Goal: Communication & Community: Answer question/provide support

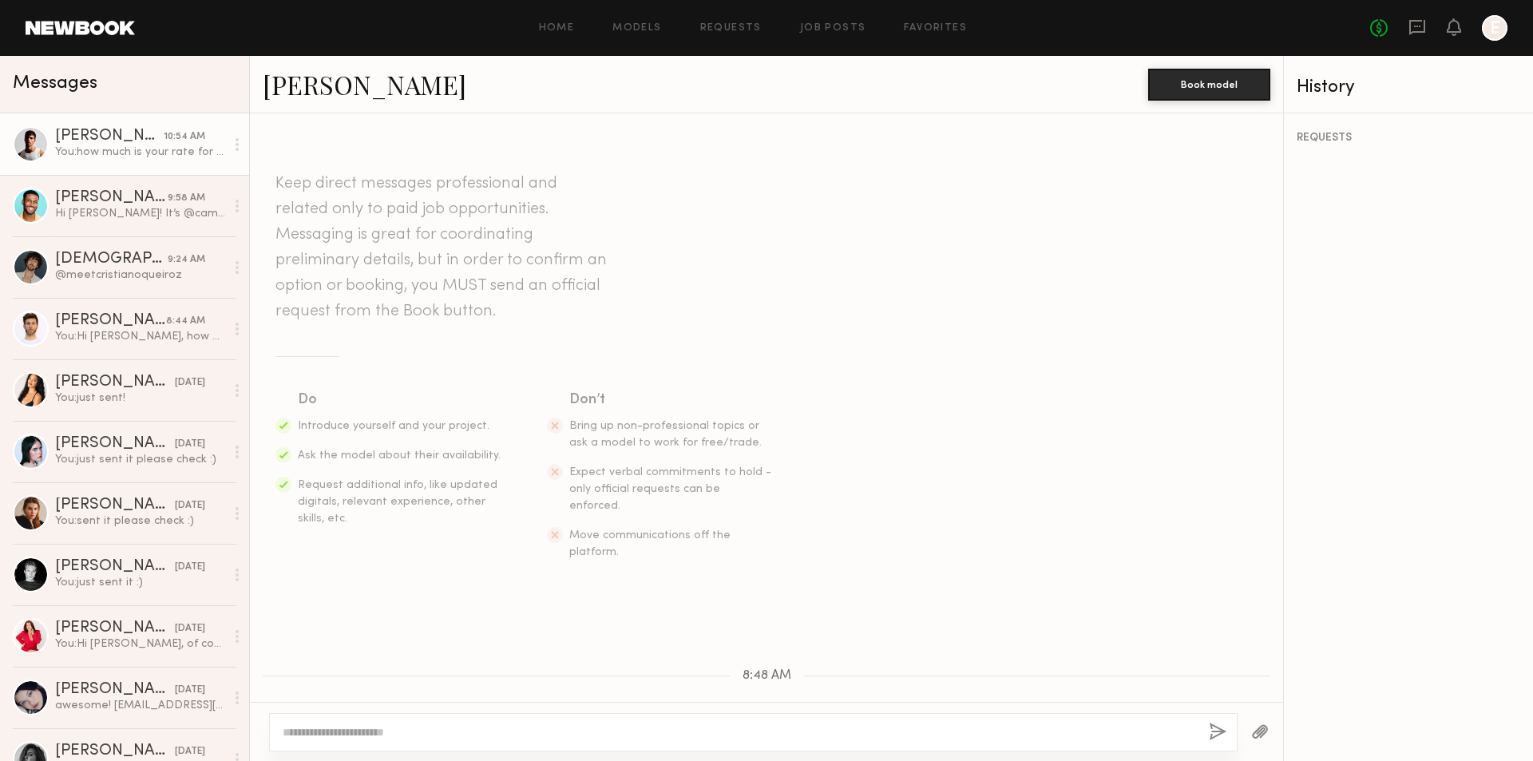
scroll to position [673, 0]
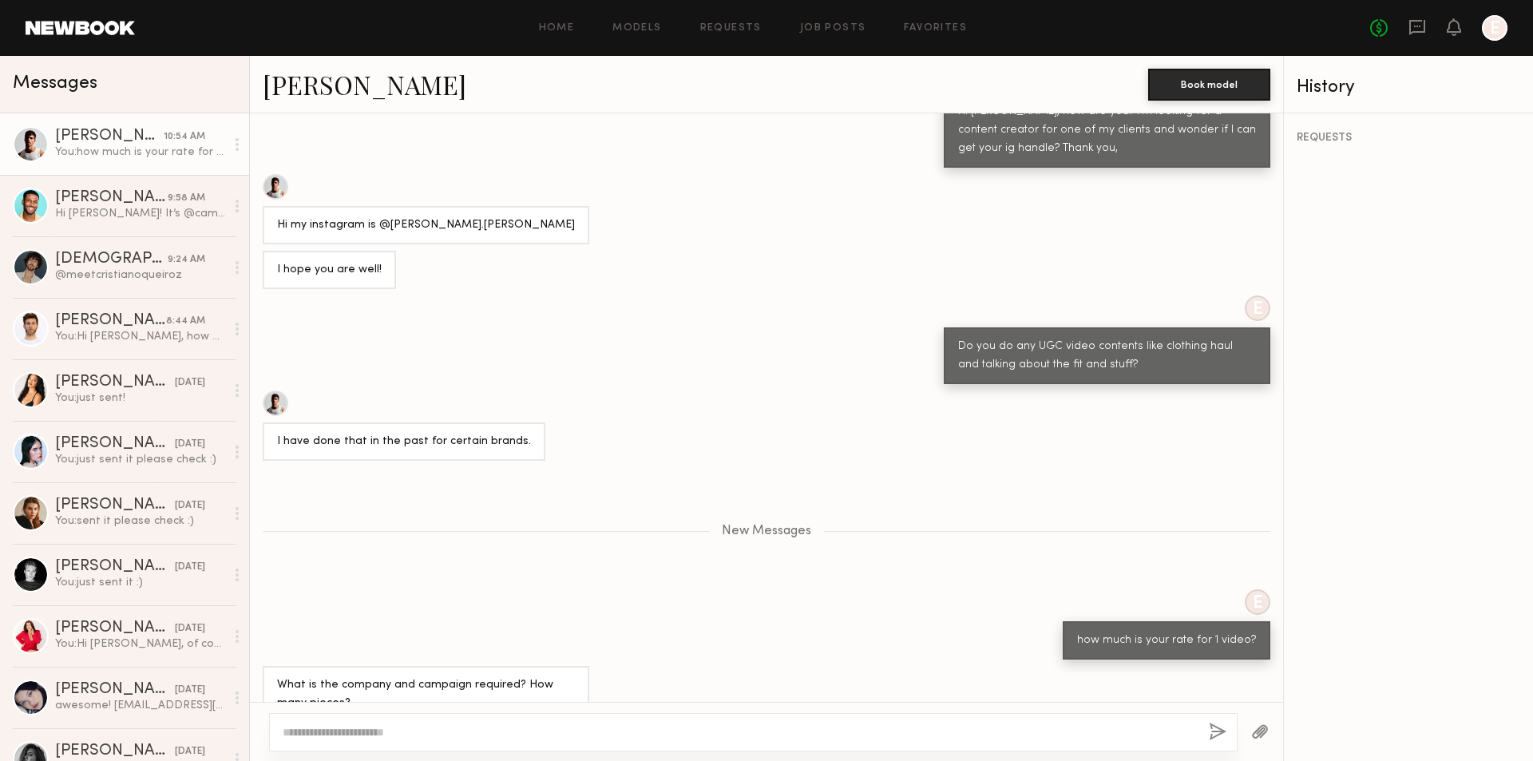
click at [538, 736] on textarea at bounding box center [740, 732] width 914 height 16
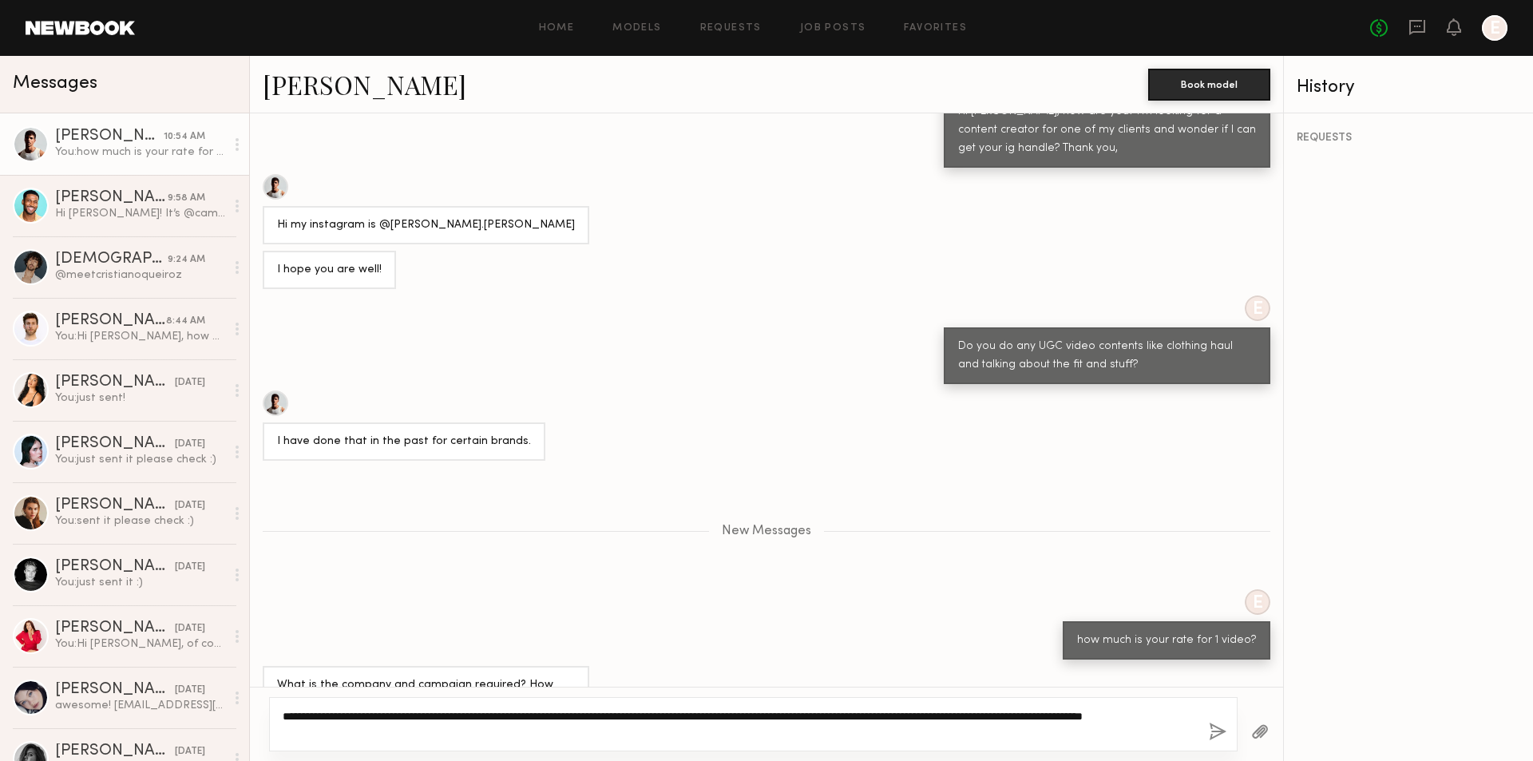
type textarea "**********"
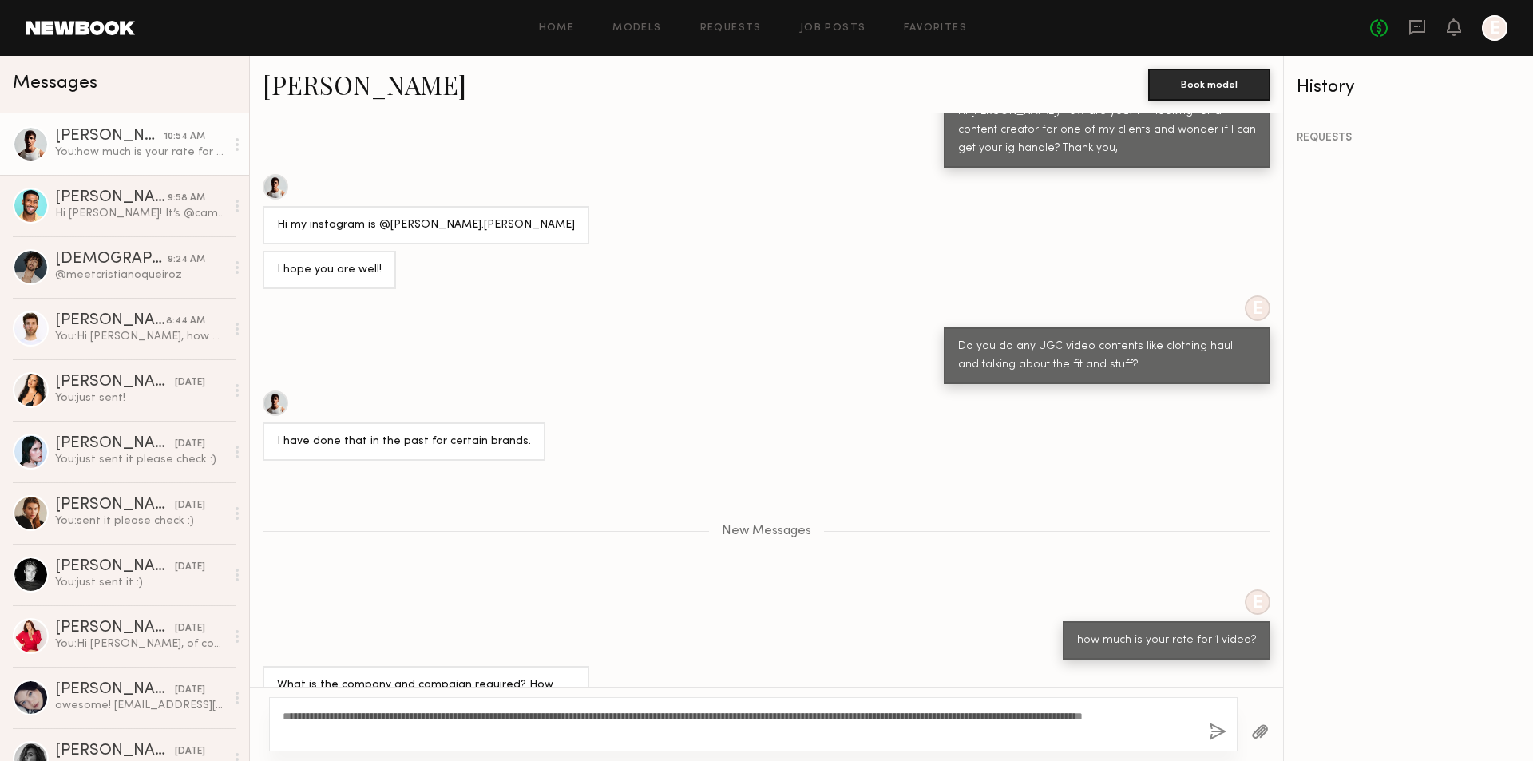
click at [1216, 729] on button "button" at bounding box center [1218, 733] width 18 height 20
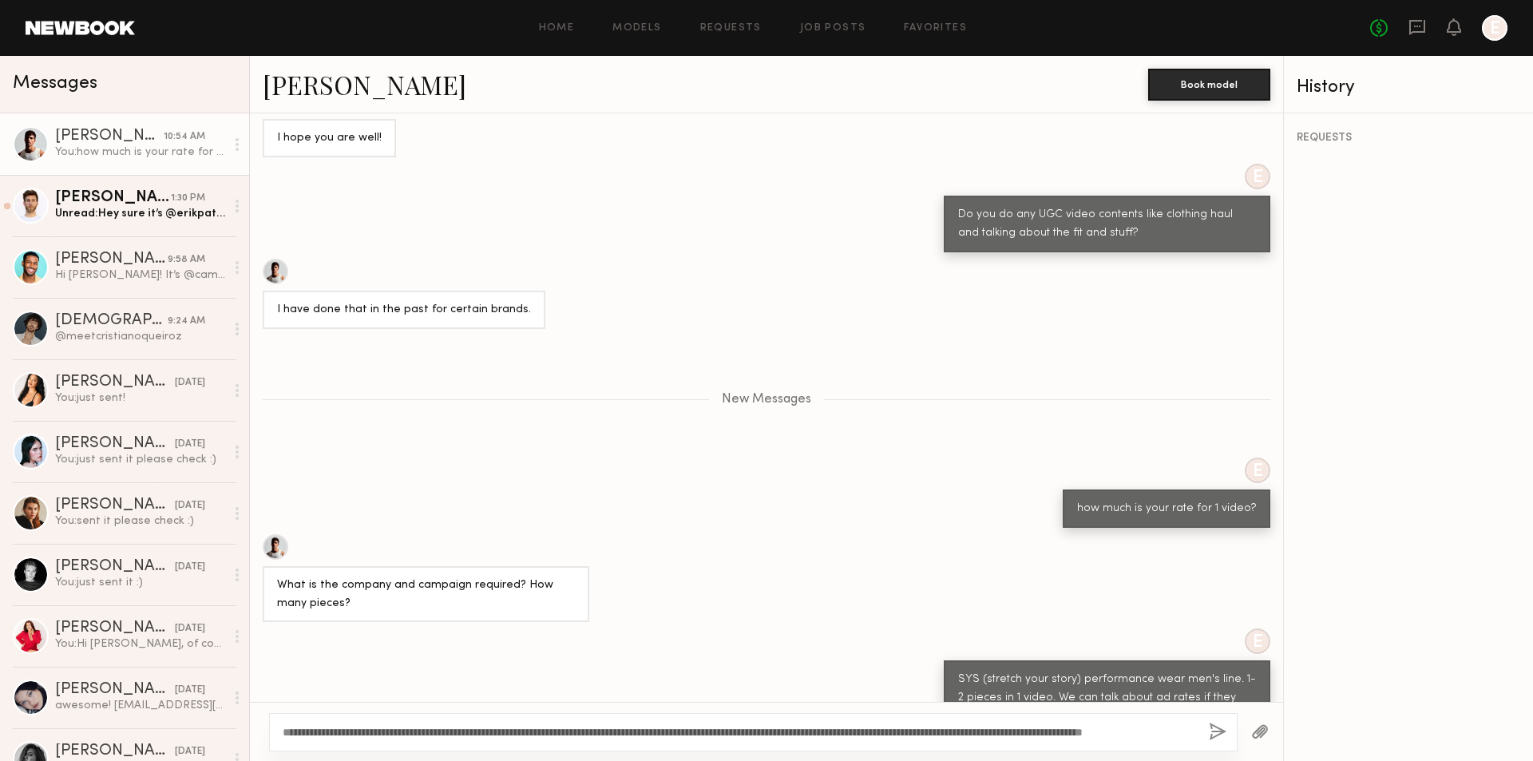
scroll to position [820, 0]
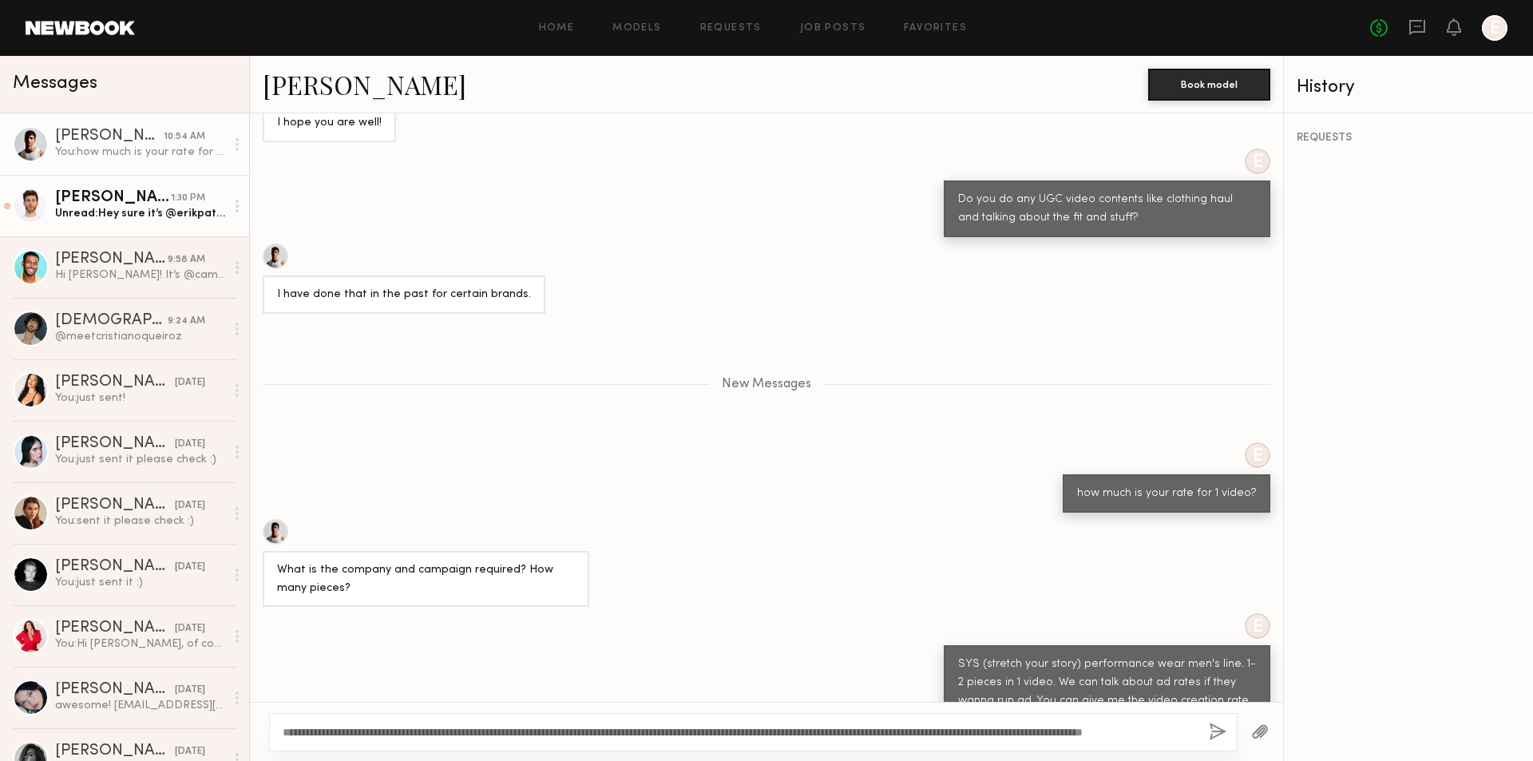
click at [157, 201] on div "[PERSON_NAME]" at bounding box center [113, 198] width 116 height 16
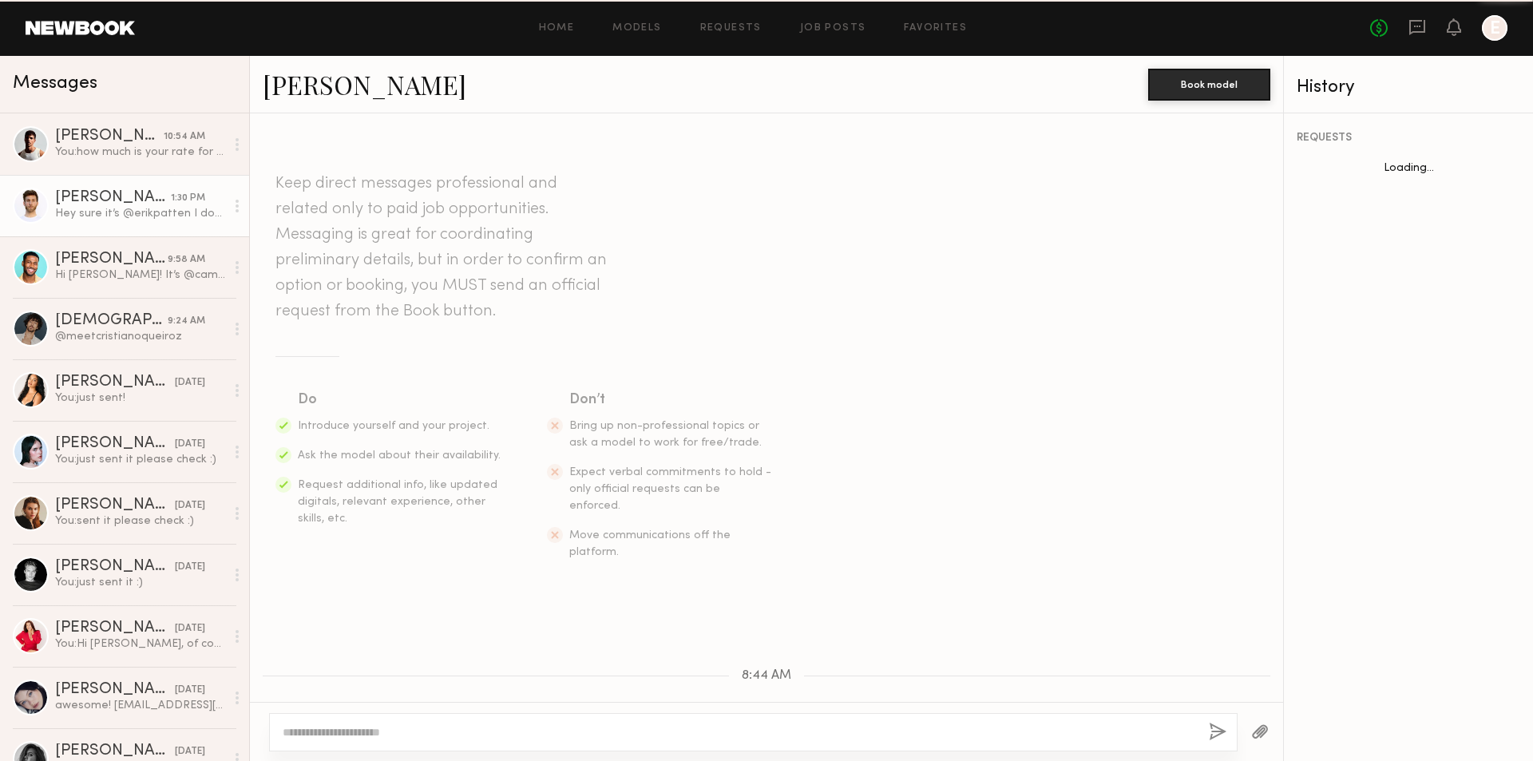
scroll to position [307, 0]
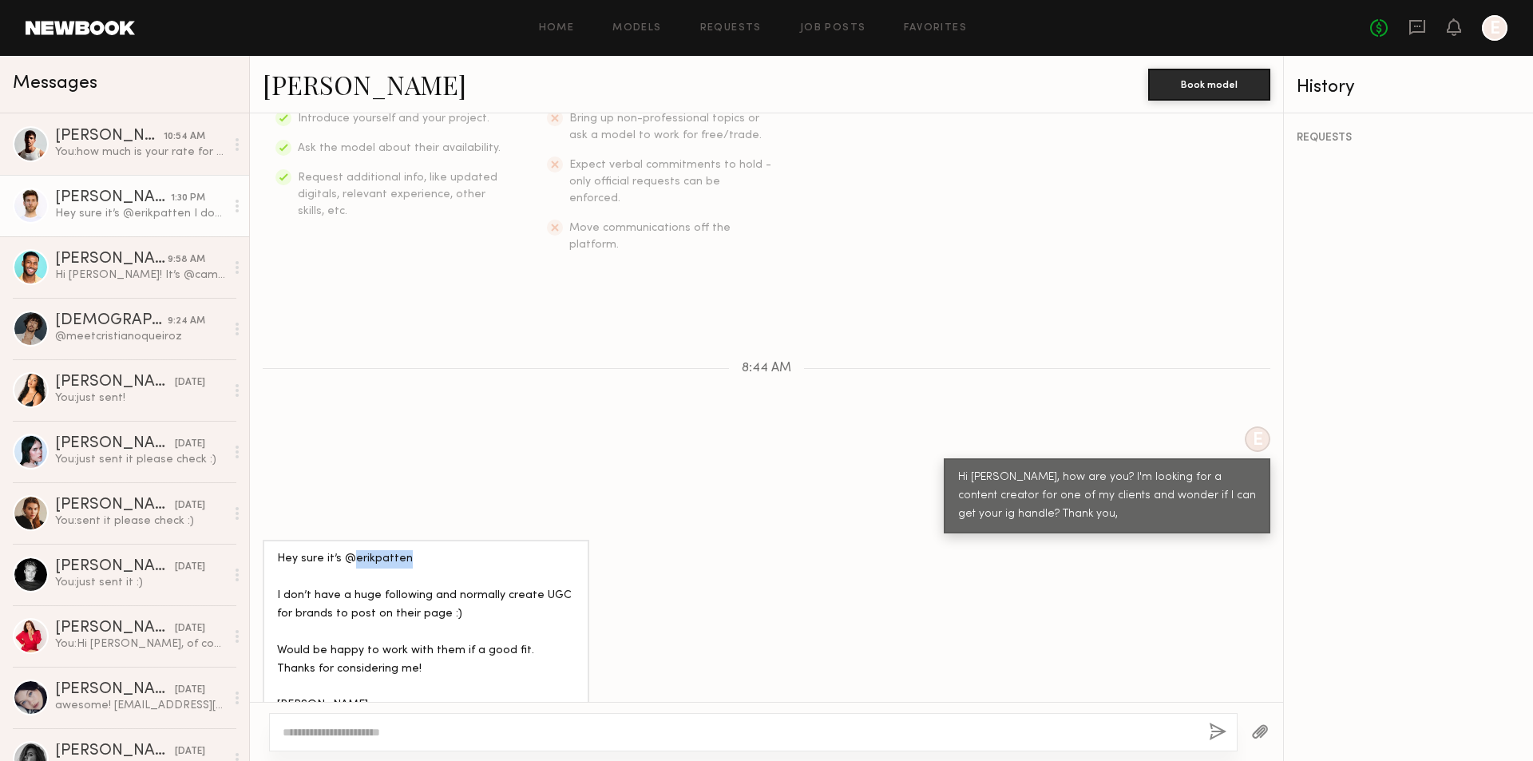
drag, startPoint x: 350, startPoint y: 523, endPoint x: 408, endPoint y: 517, distance: 58.6
click at [408, 550] on div "Hey sure it’s @erikpatten I don’t have a huge following and normally create UGC…" at bounding box center [426, 632] width 298 height 165
copy div "erikpatten"
click at [119, 282] on div "Hi [PERSON_NAME]! It’s @cam3kings" at bounding box center [140, 275] width 170 height 15
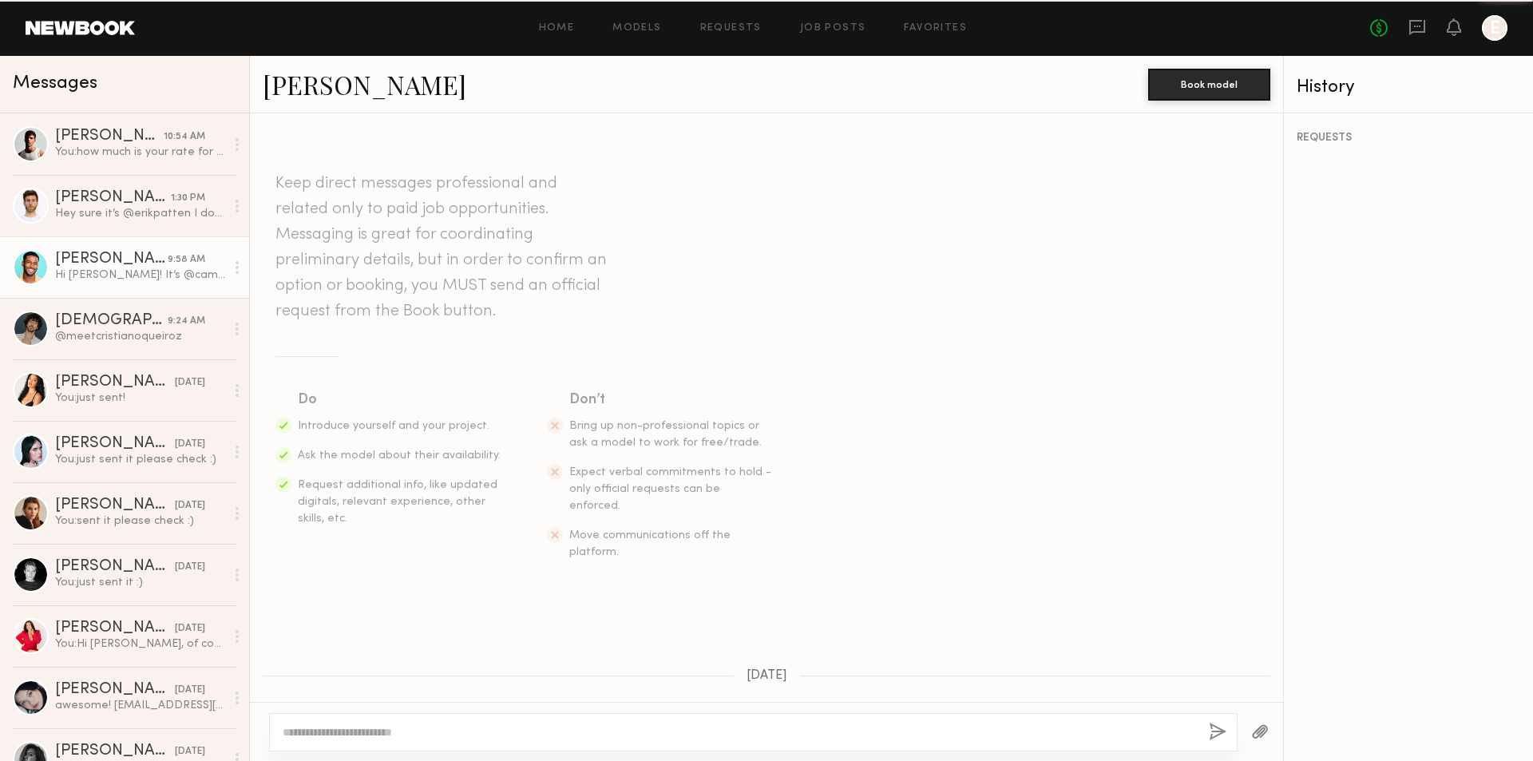
scroll to position [728, 0]
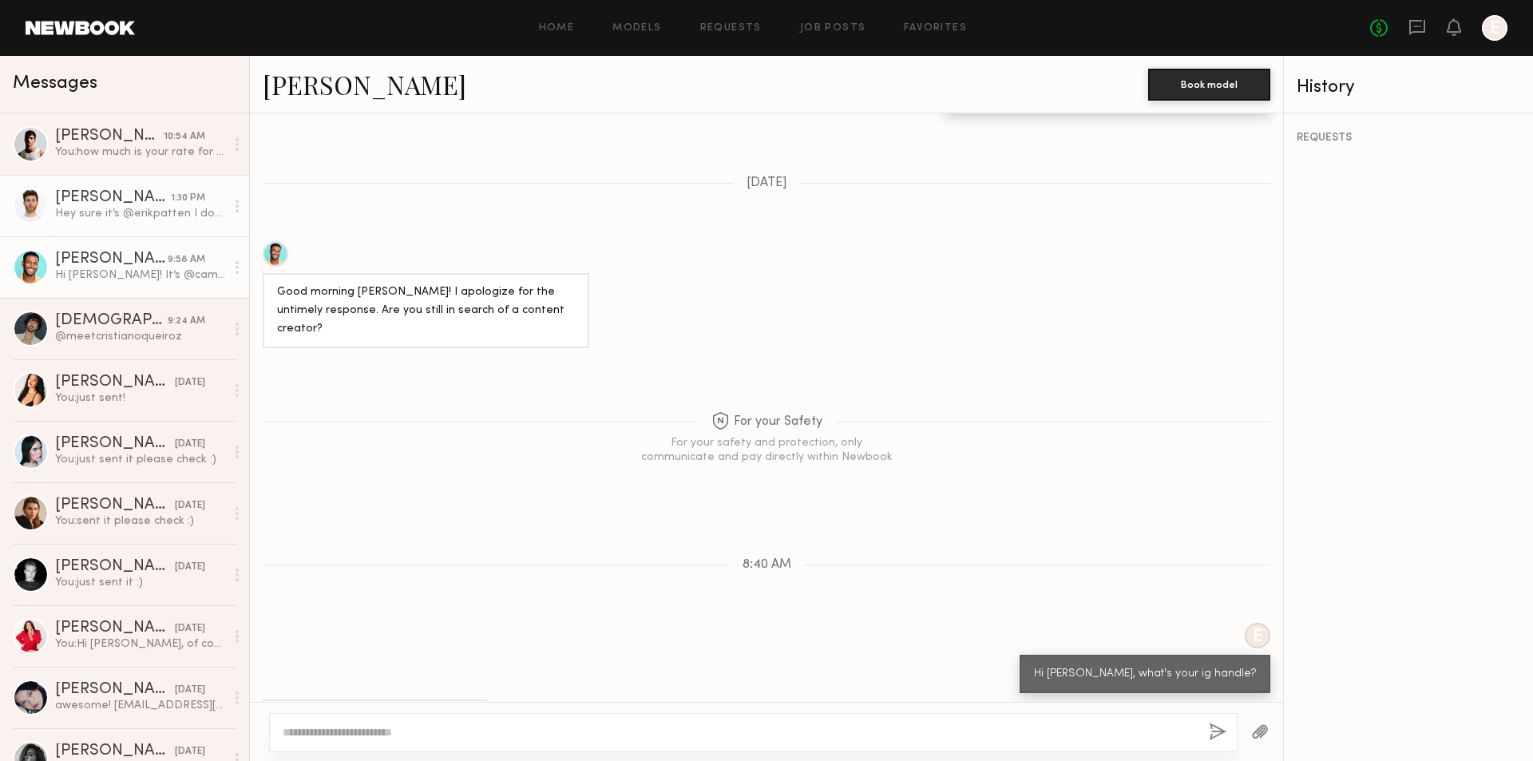
click at [137, 204] on div "[PERSON_NAME]" at bounding box center [113, 198] width 116 height 16
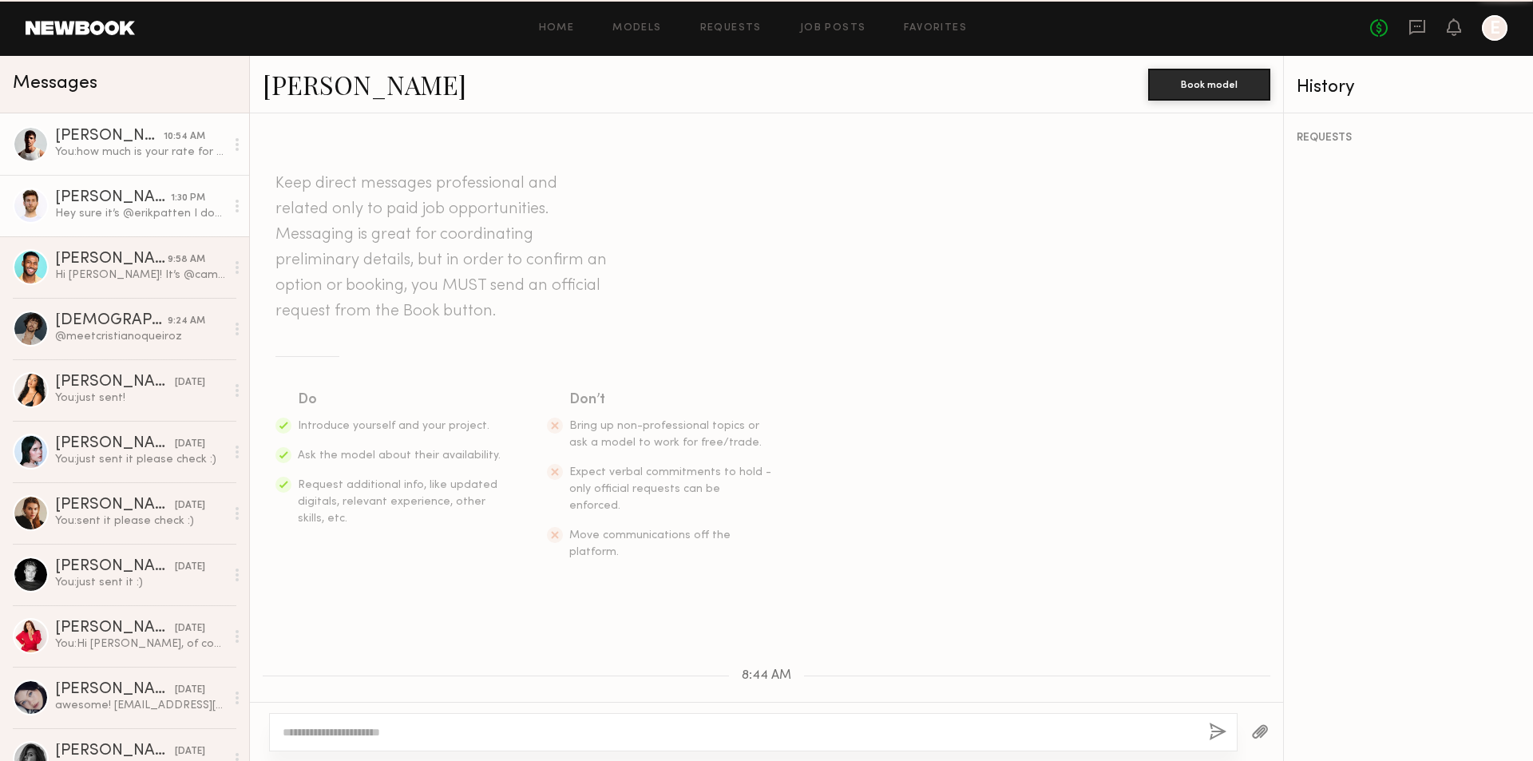
scroll to position [307, 0]
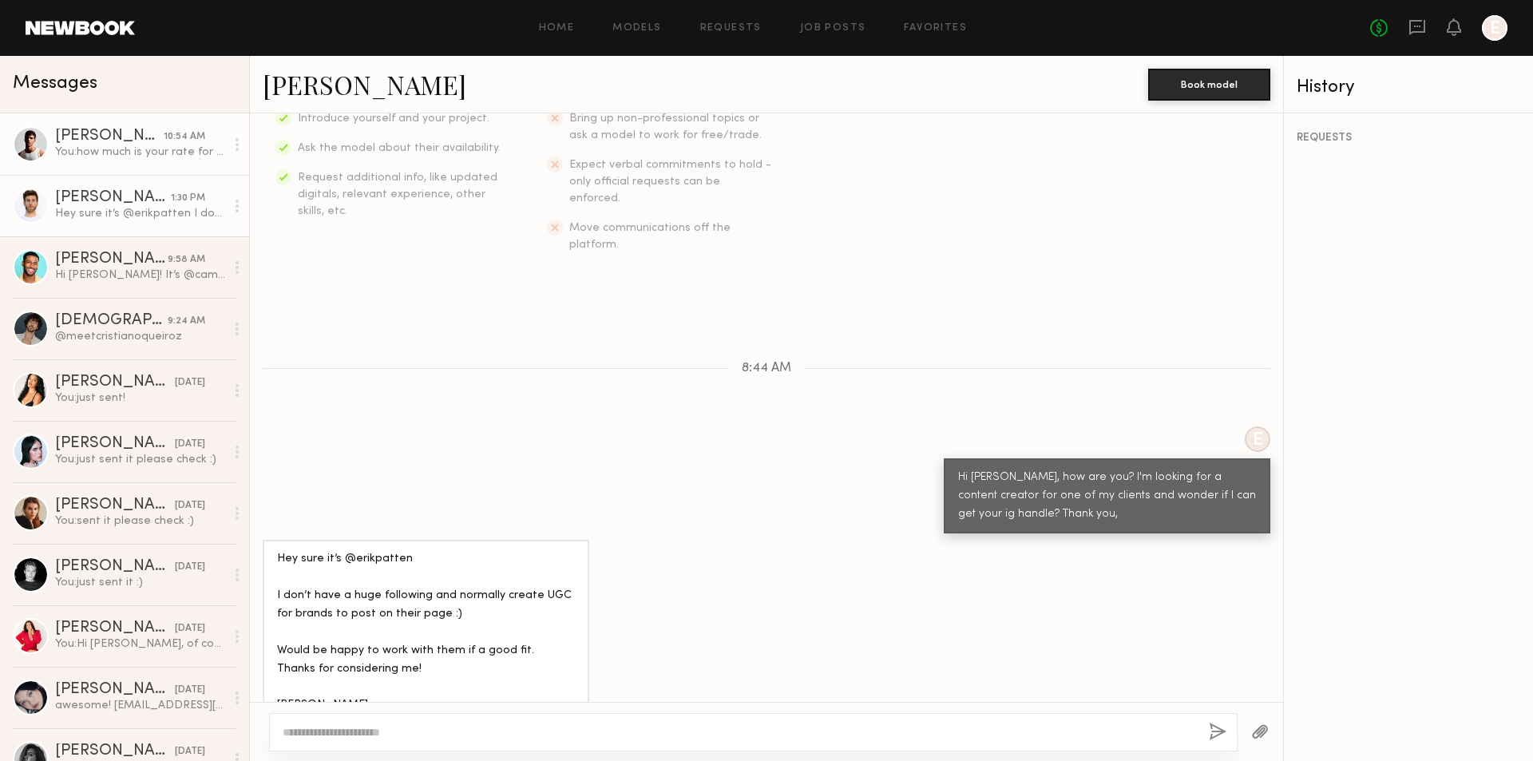
click at [141, 150] on div "You: how much is your rate for 1 video?" at bounding box center [140, 152] width 170 height 15
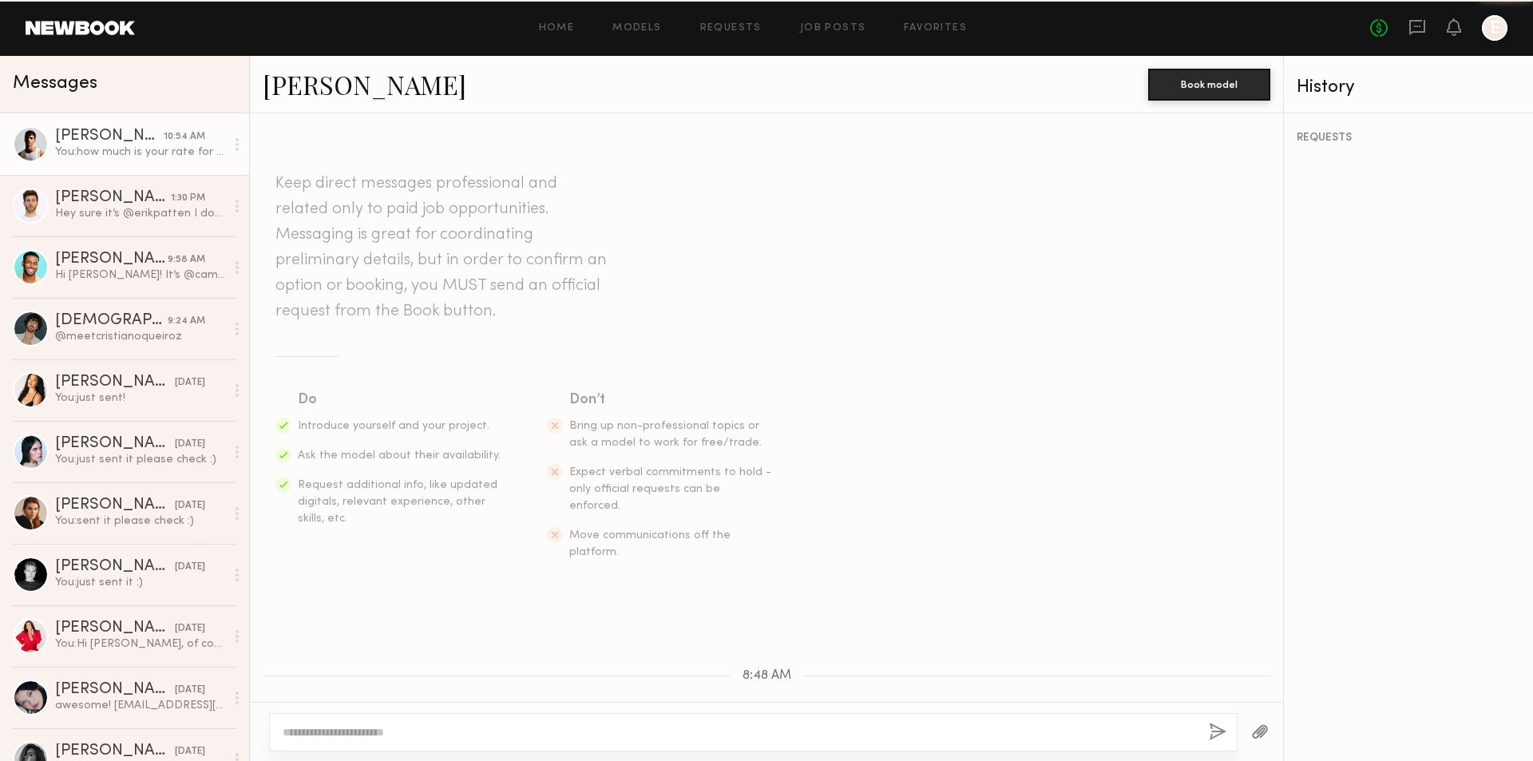
scroll to position [879, 0]
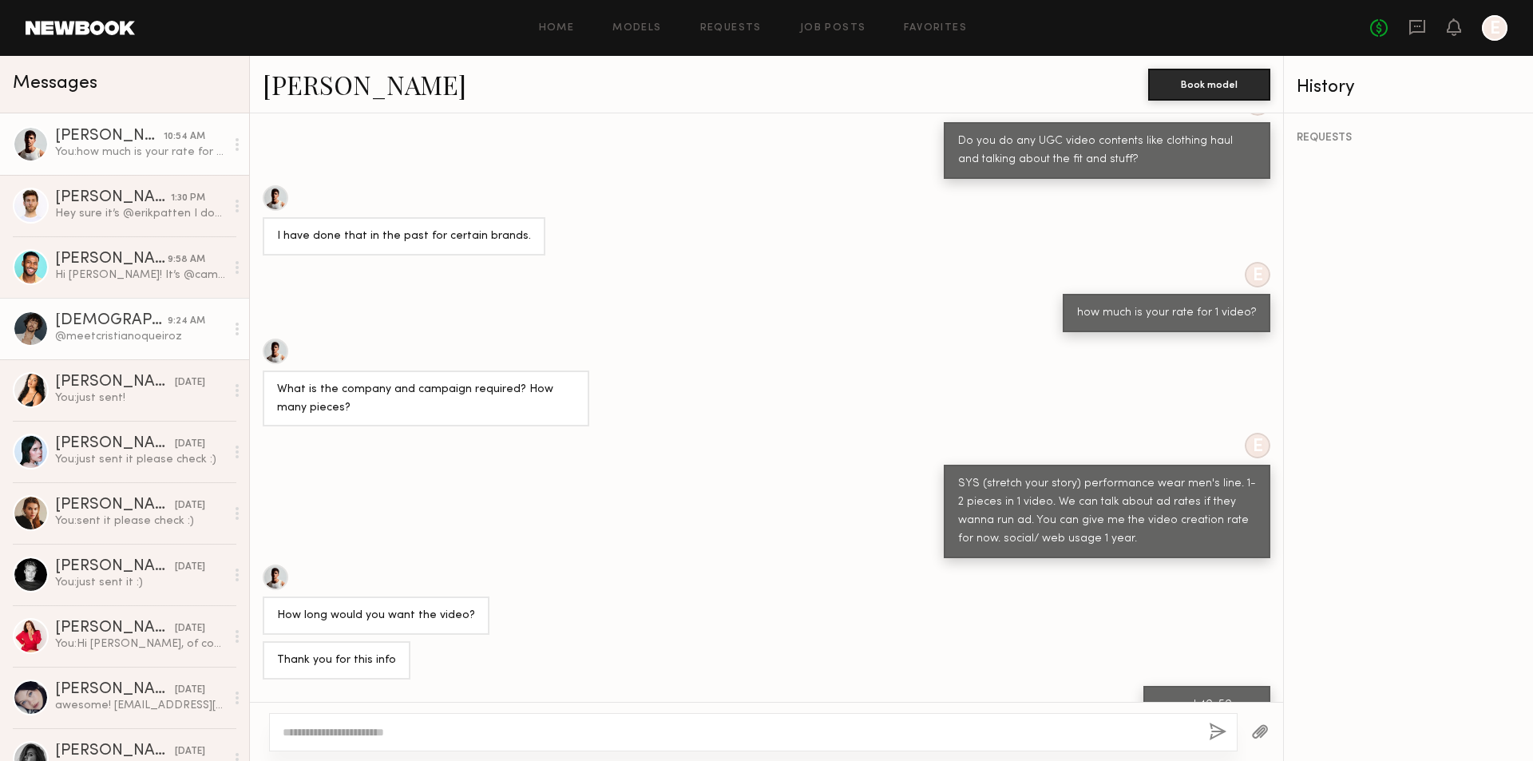
click at [186, 333] on div "@meetcristianoqueiroz" at bounding box center [140, 336] width 170 height 15
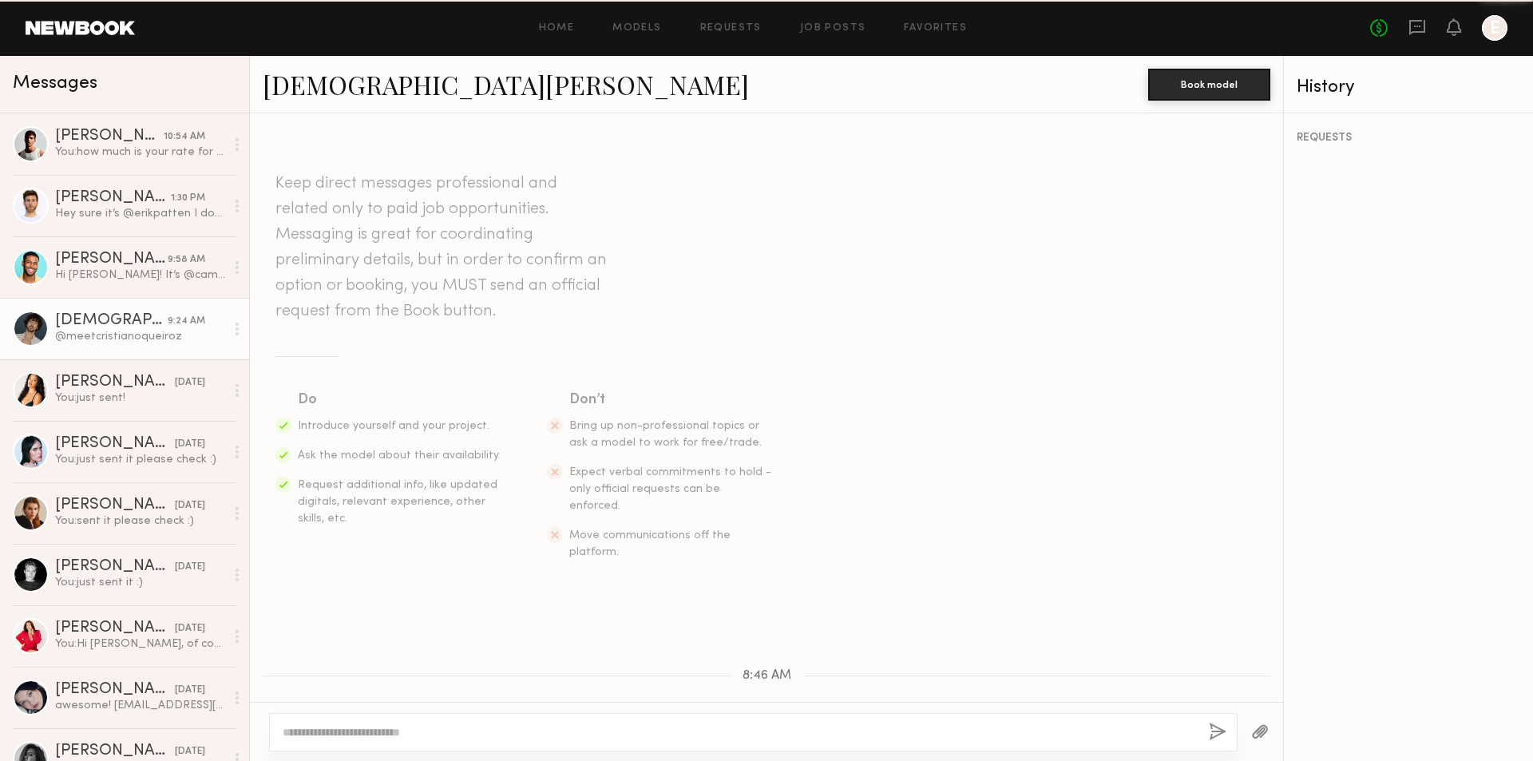
scroll to position [238, 0]
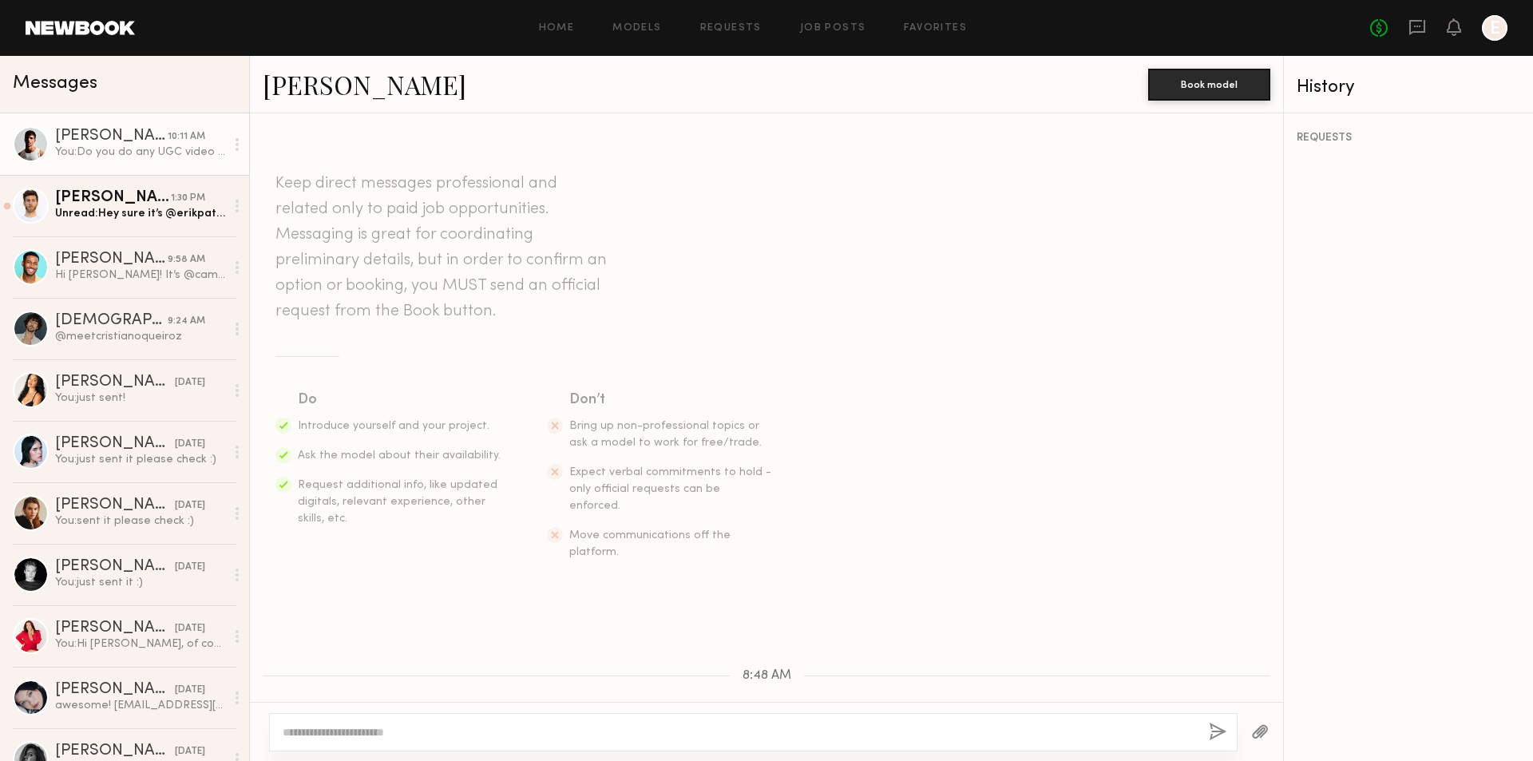
scroll to position [680, 0]
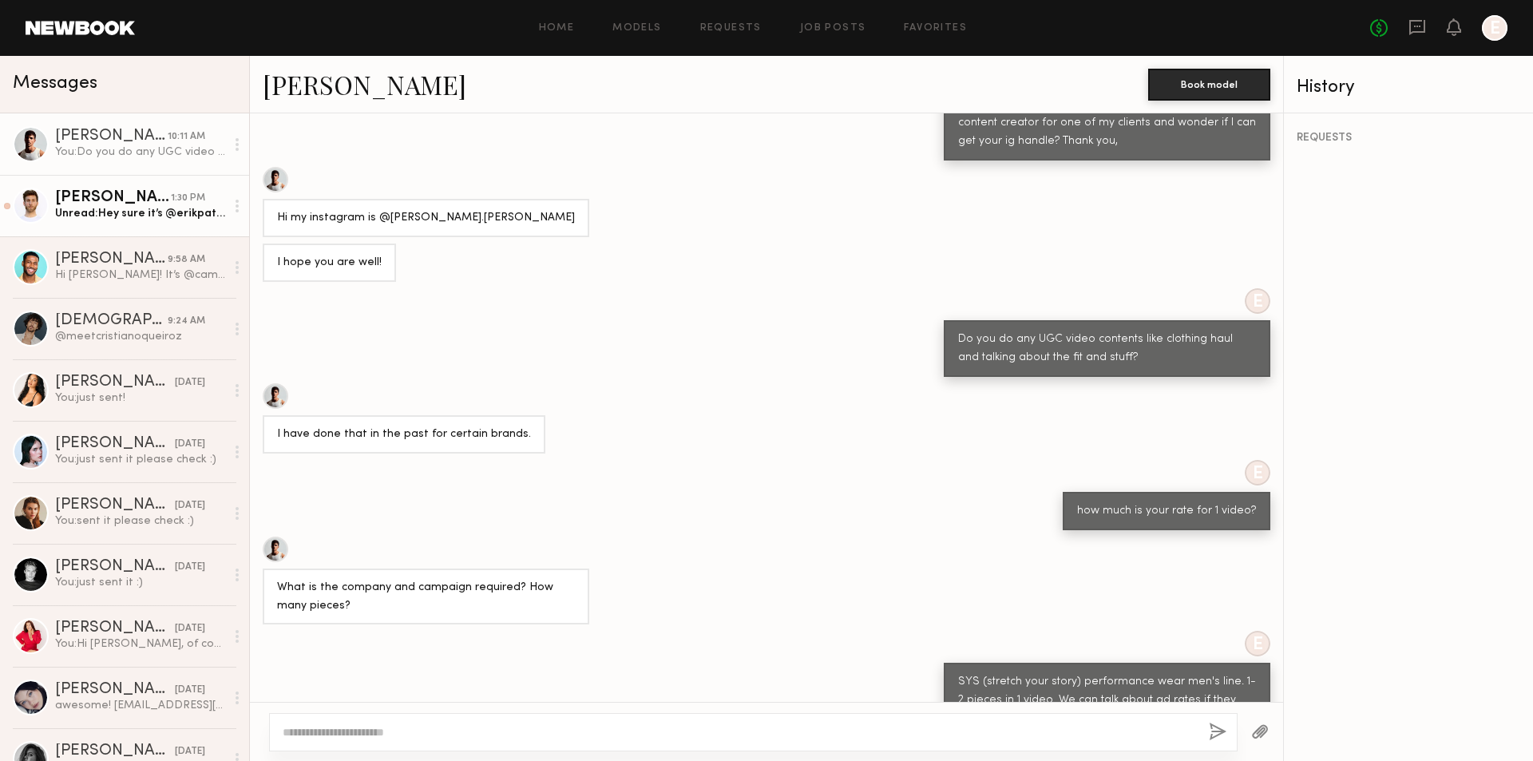
click at [206, 224] on link "Erik R. 1:30 PM Unread: Hey sure it’s @erikpatten I don’t have a huge following…" at bounding box center [124, 205] width 249 height 61
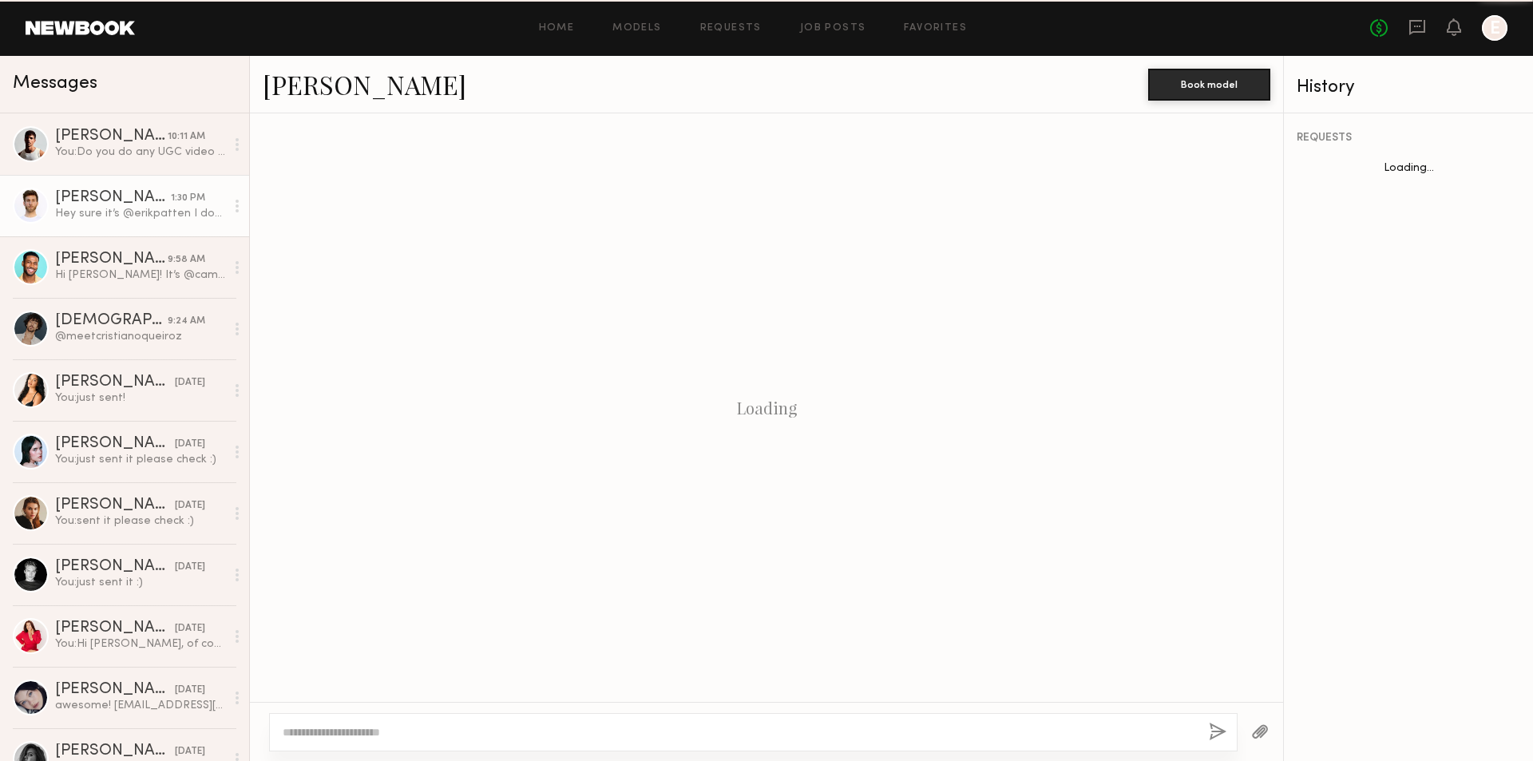
scroll to position [307, 0]
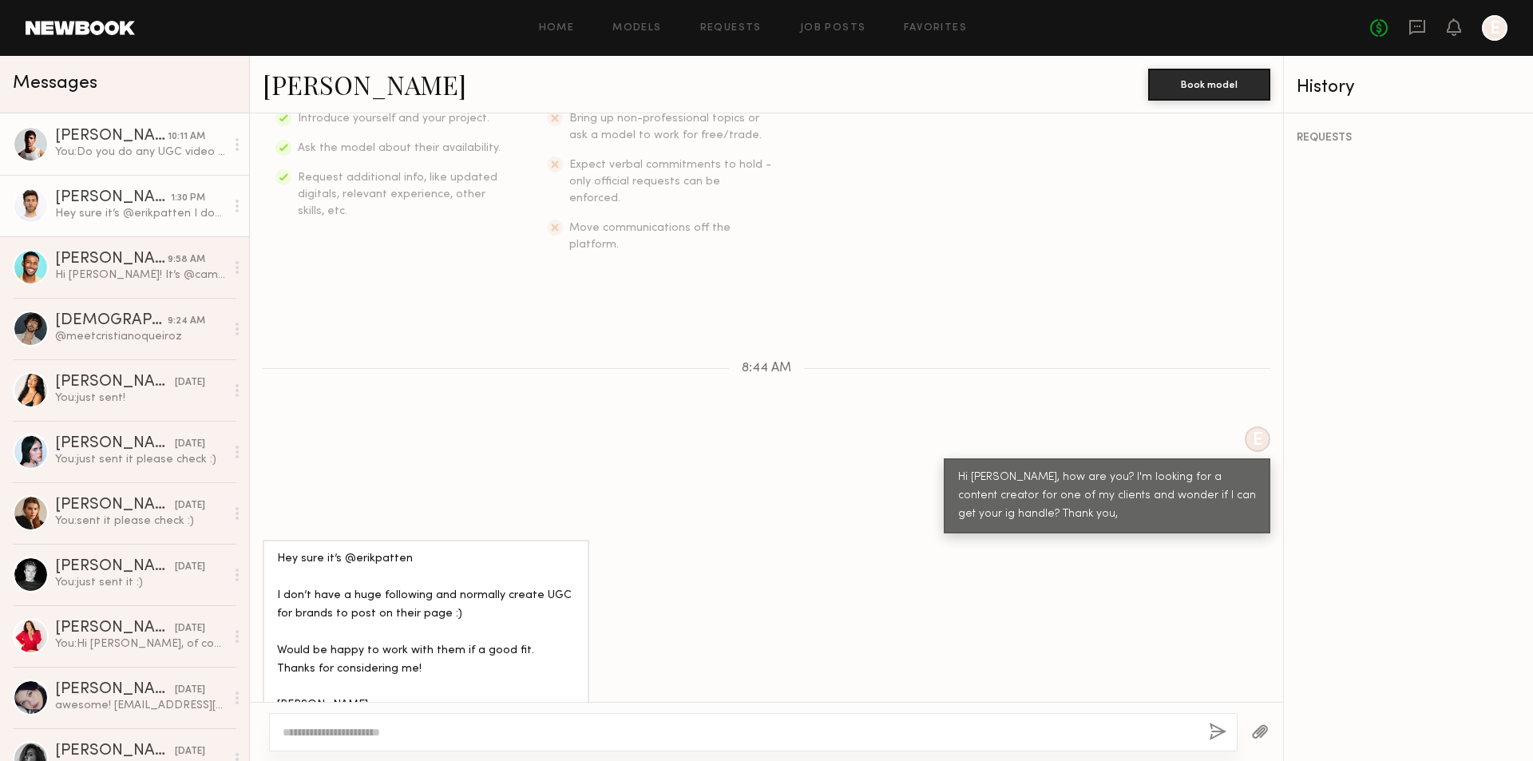
click at [120, 152] on div "You: Do you do any UGC video contents like clothing haul and talking about the …" at bounding box center [140, 152] width 170 height 15
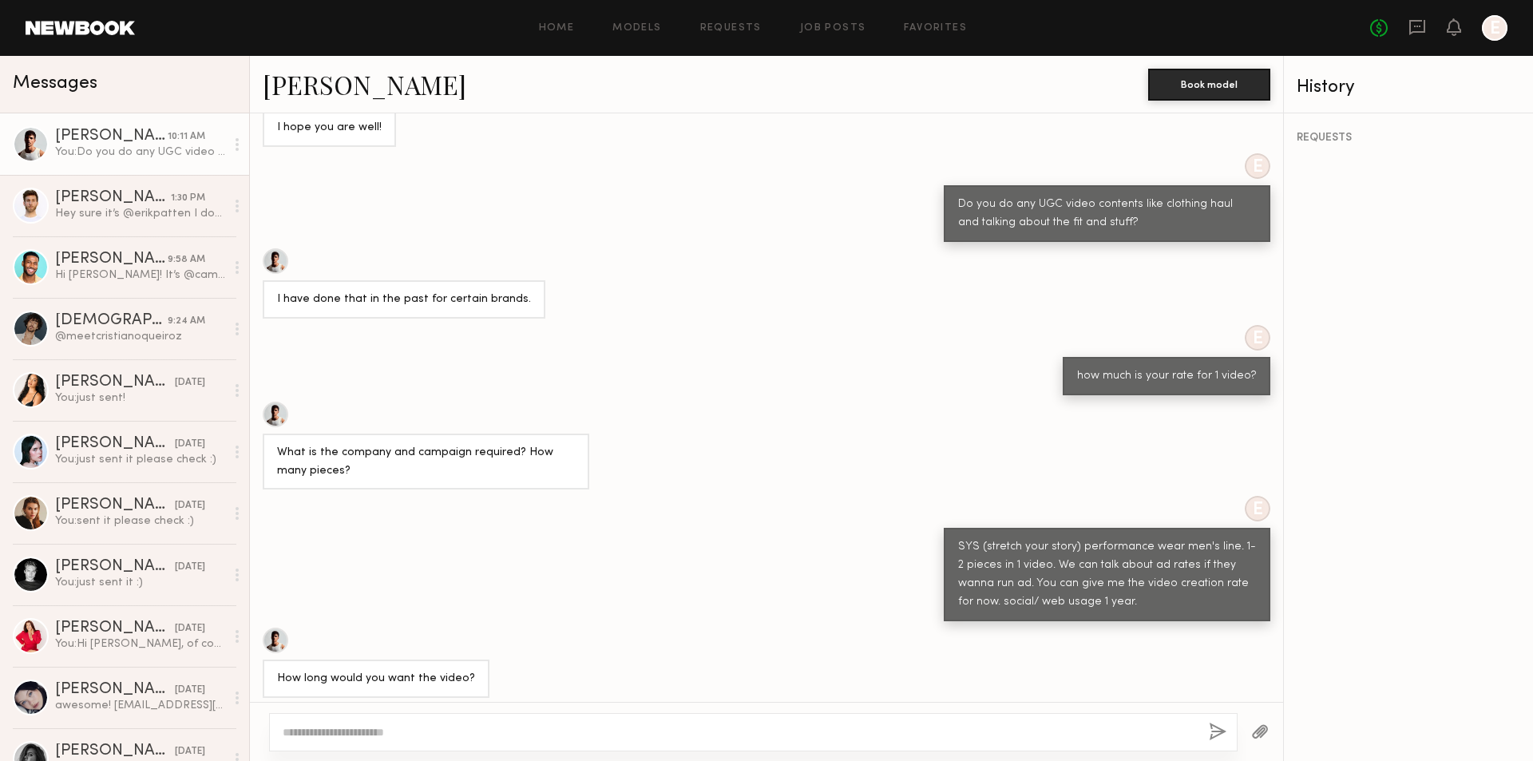
scroll to position [834, 0]
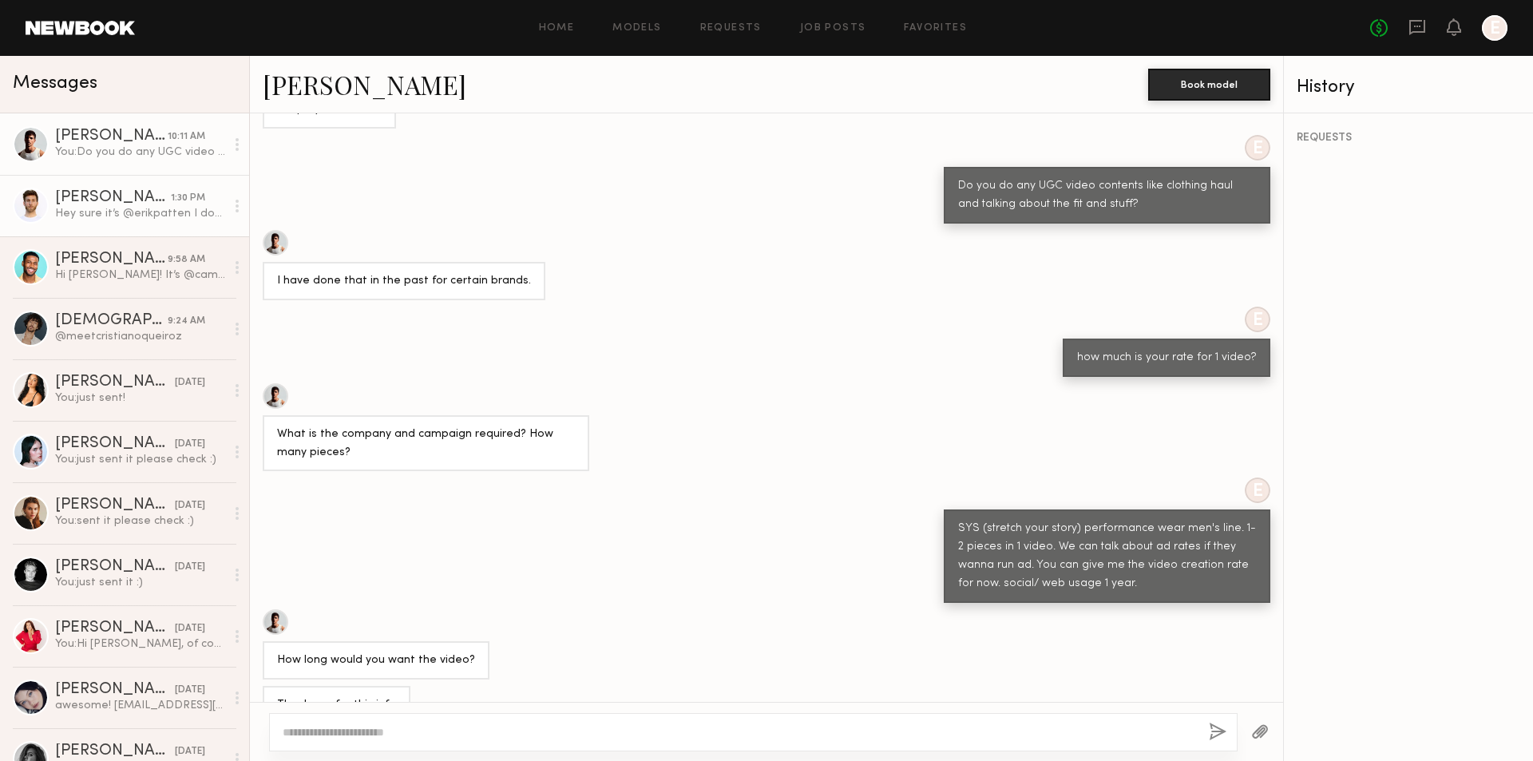
click at [191, 203] on div "1:30 PM" at bounding box center [188, 198] width 34 height 15
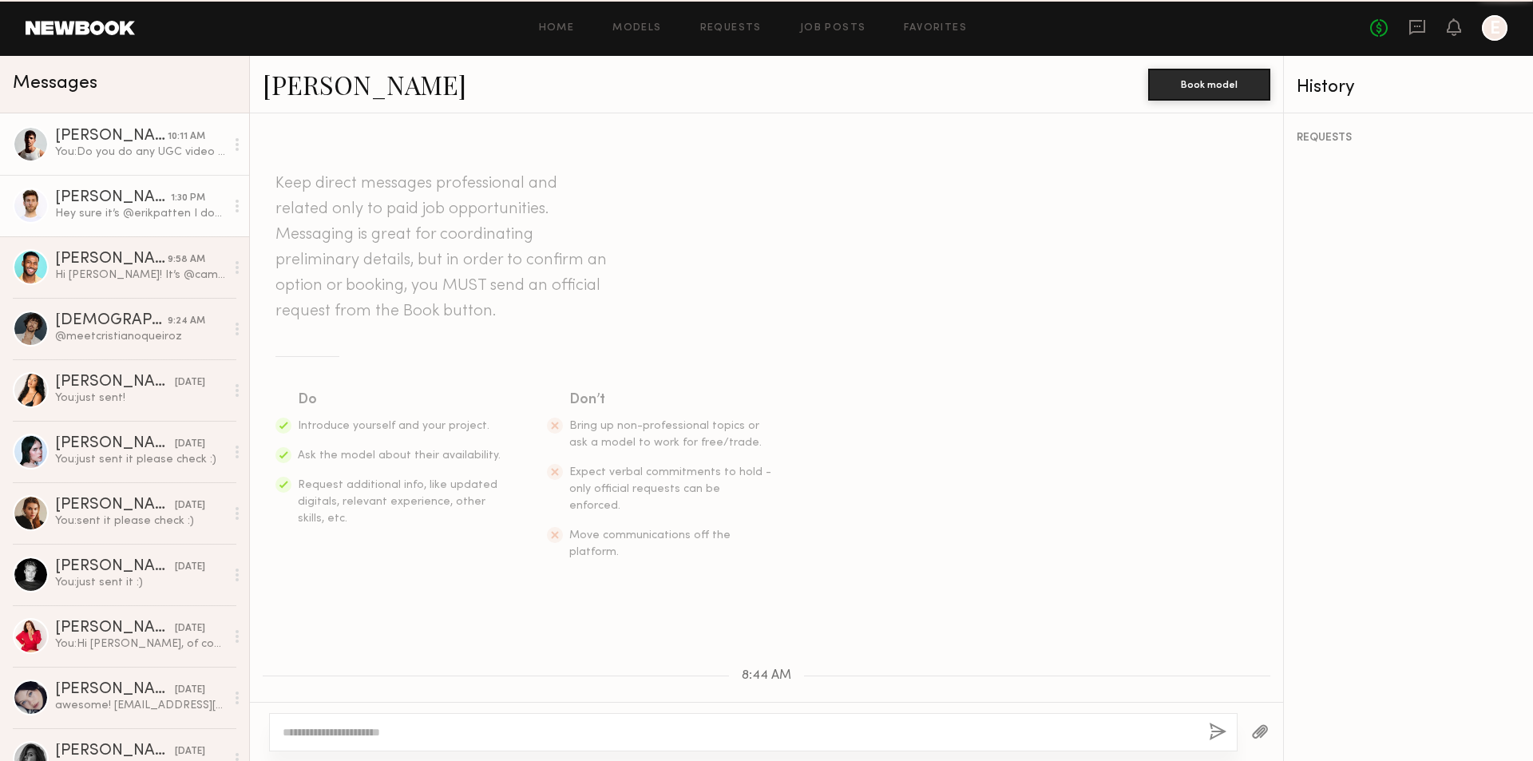
scroll to position [307, 0]
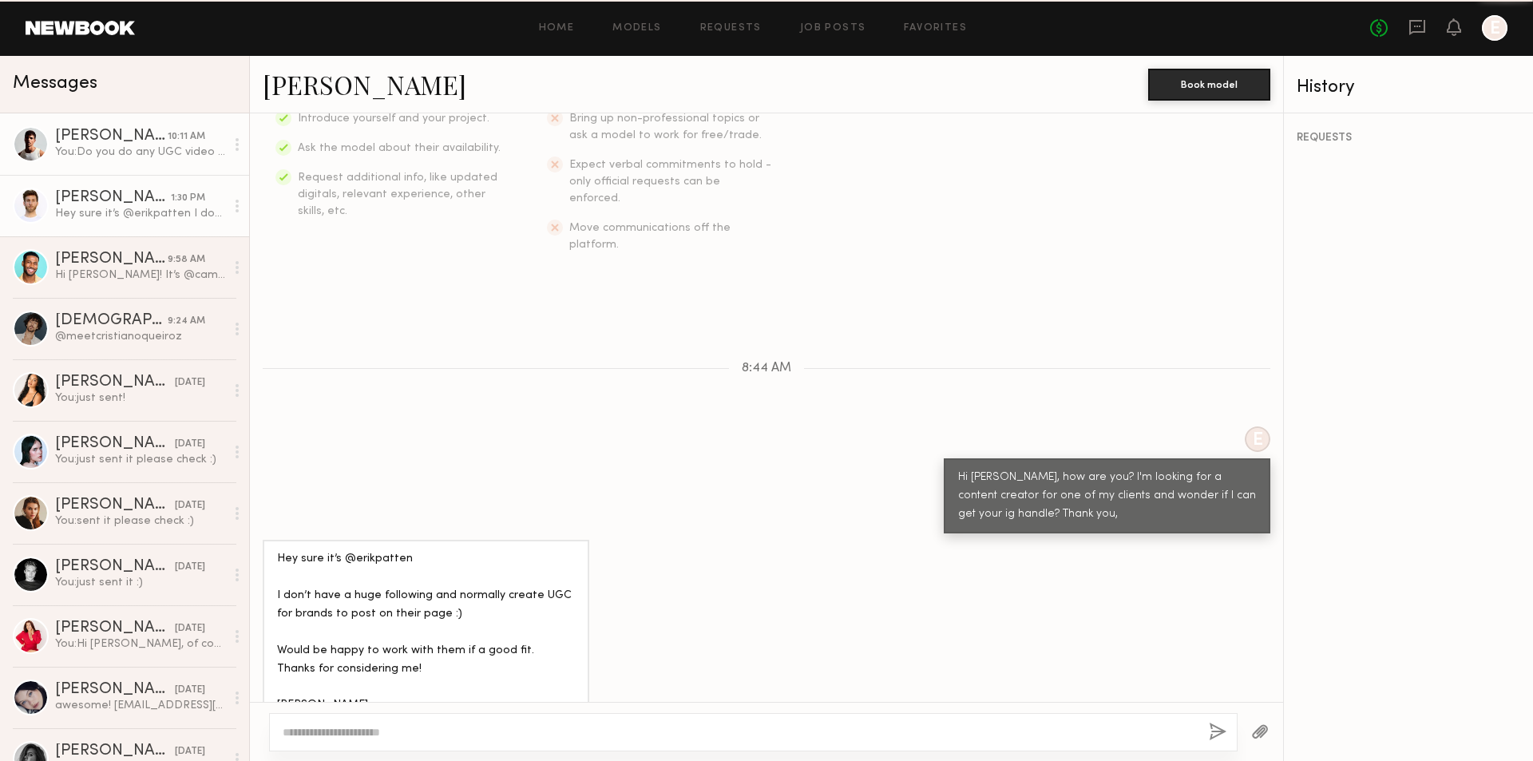
click at [177, 147] on div "You: Do you do any UGC video contents like clothing haul and talking about the …" at bounding box center [140, 152] width 170 height 15
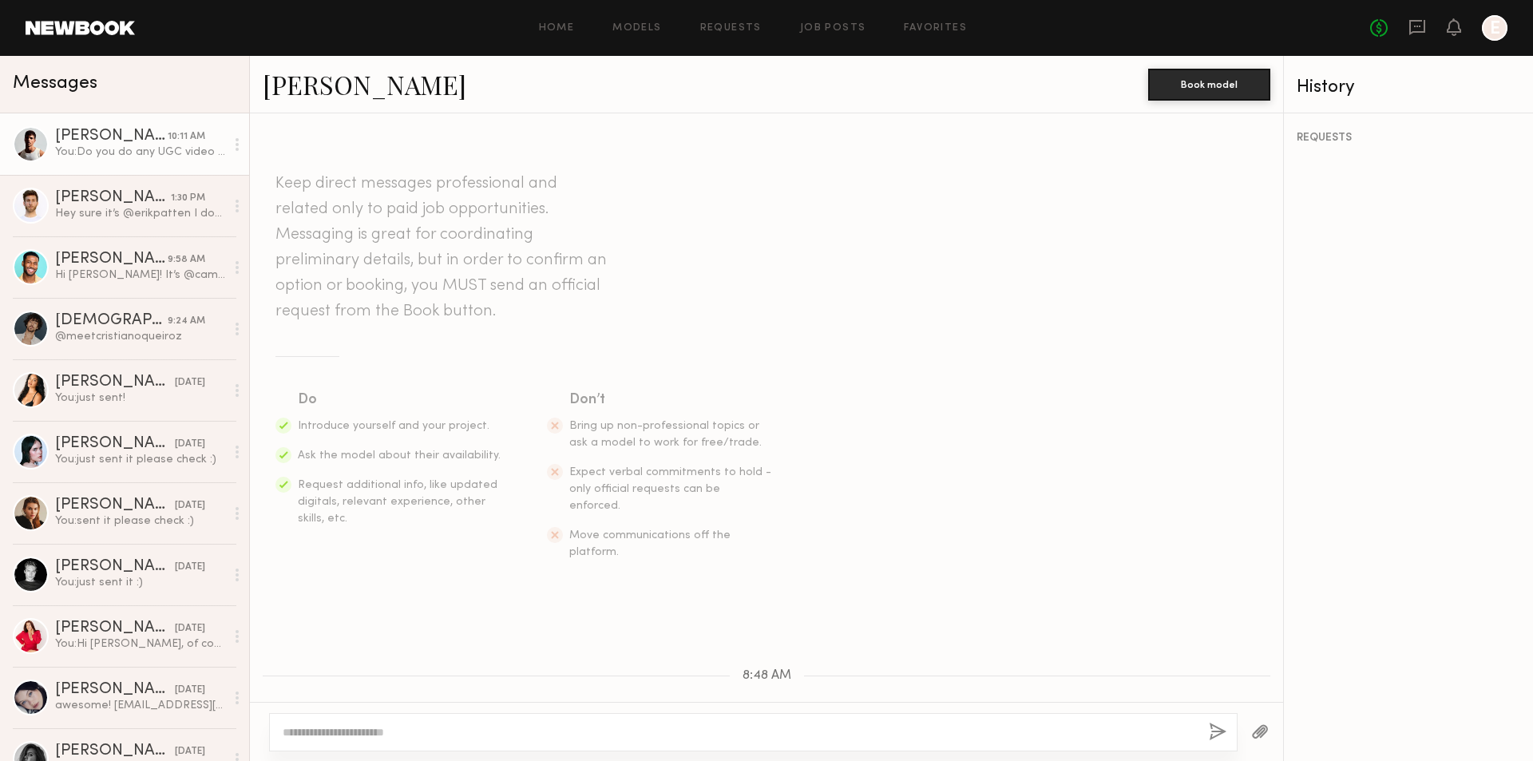
scroll to position [834, 0]
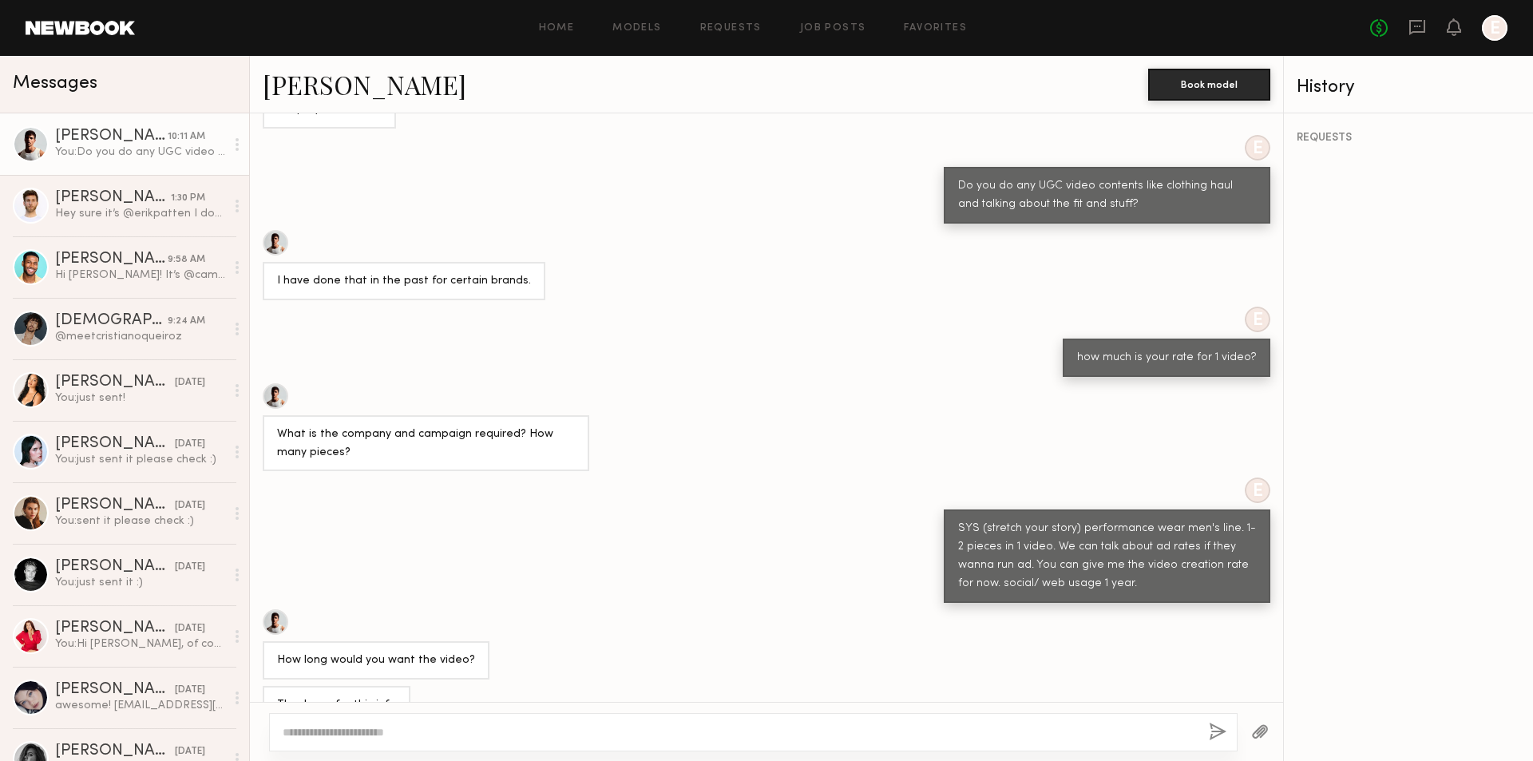
drag, startPoint x: 563, startPoint y: 739, endPoint x: 562, endPoint y: 728, distance: 10.4
click at [563, 738] on textarea at bounding box center [740, 732] width 914 height 16
type textarea "*"
type textarea "**********"
click at [1218, 725] on button "button" at bounding box center [1218, 733] width 18 height 20
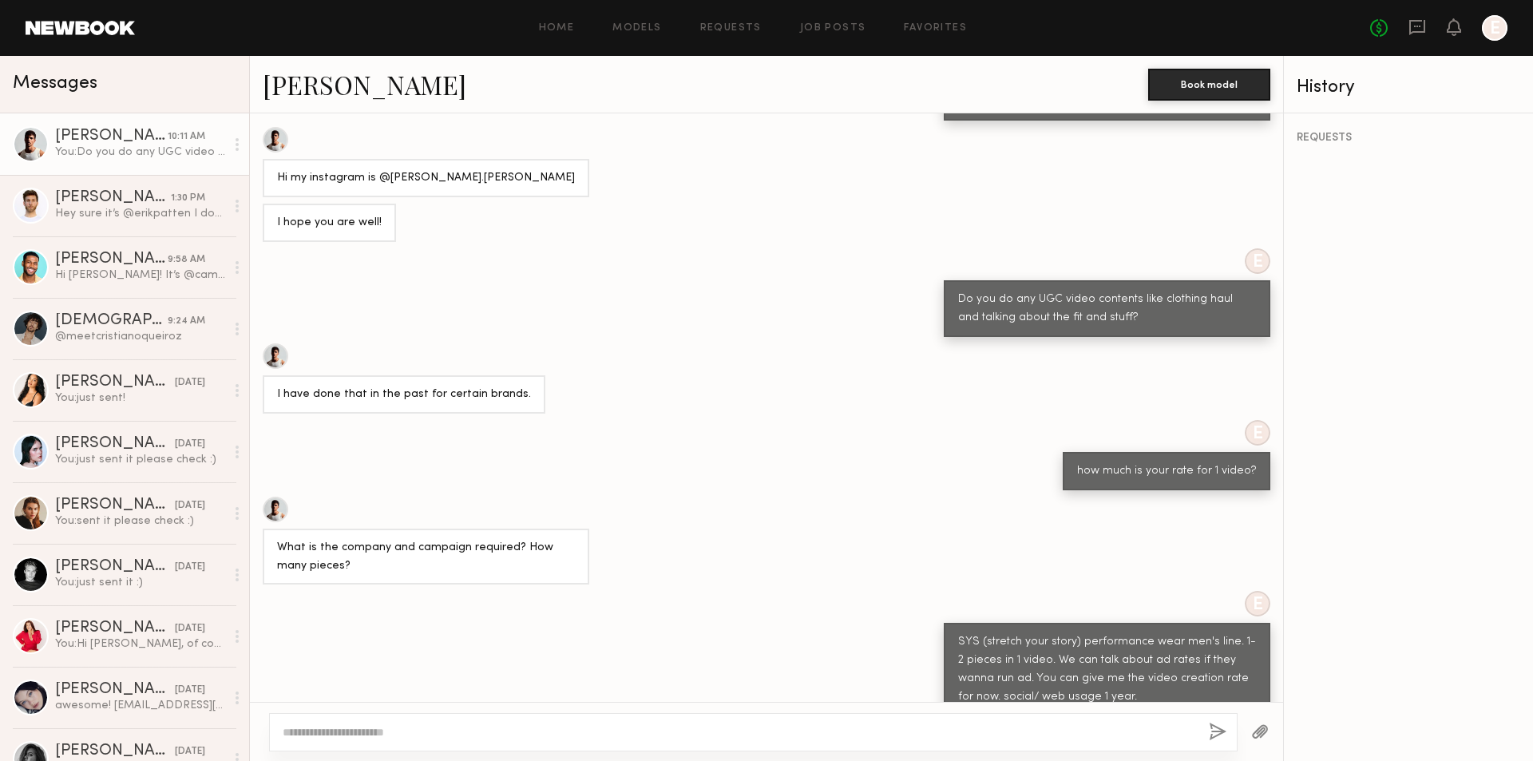
scroll to position [719, 0]
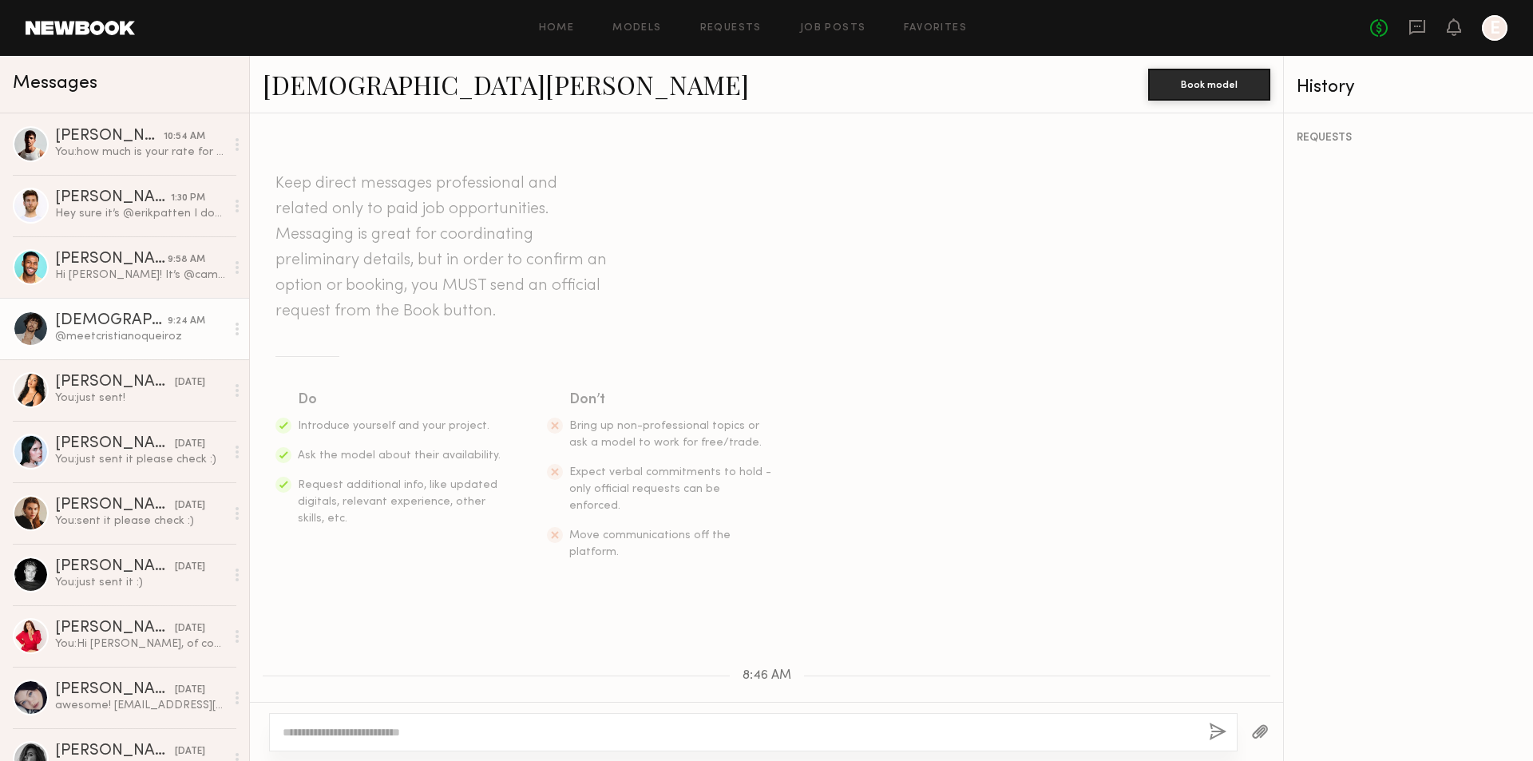
scroll to position [238, 0]
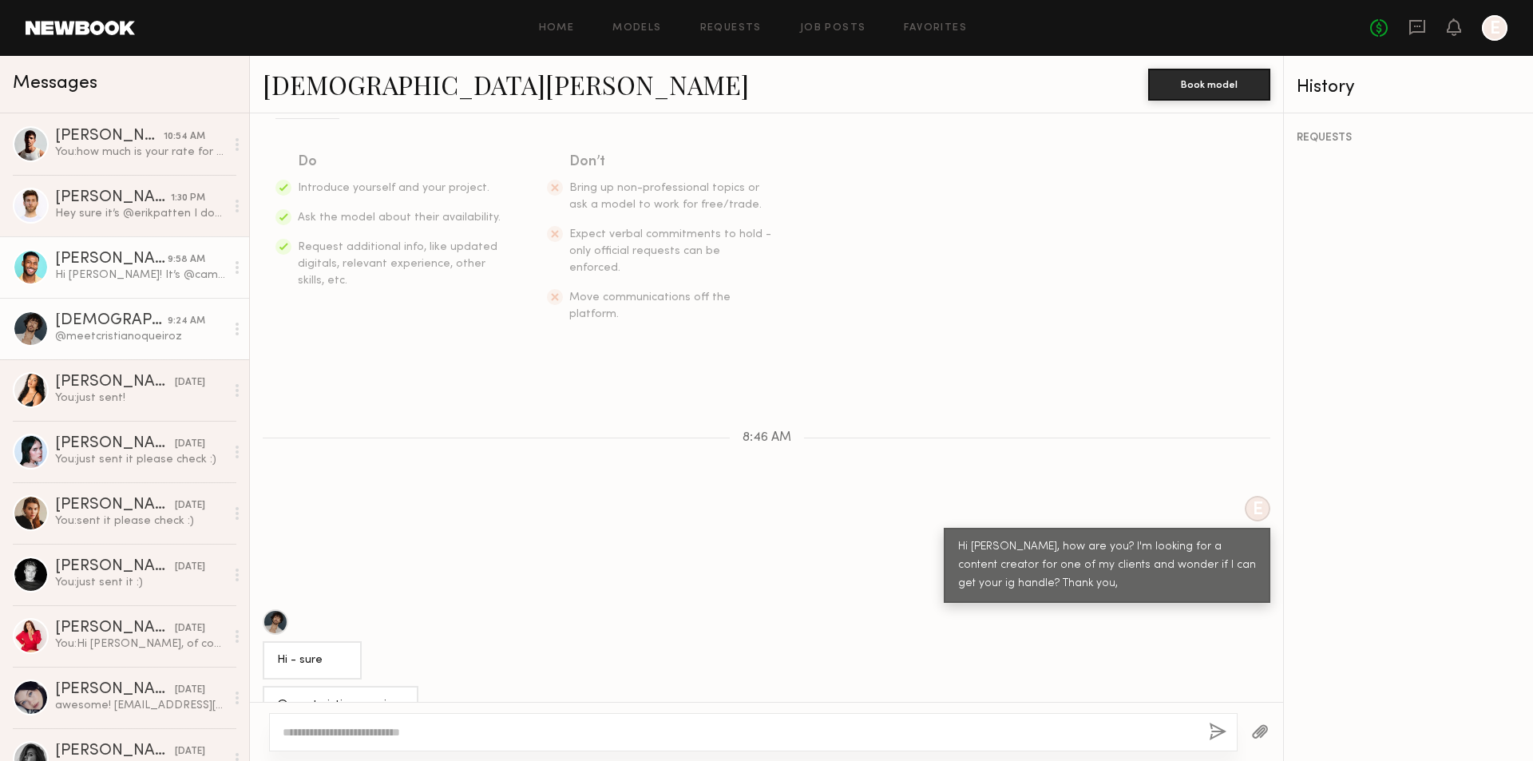
click at [151, 261] on div "[PERSON_NAME]" at bounding box center [111, 260] width 113 height 16
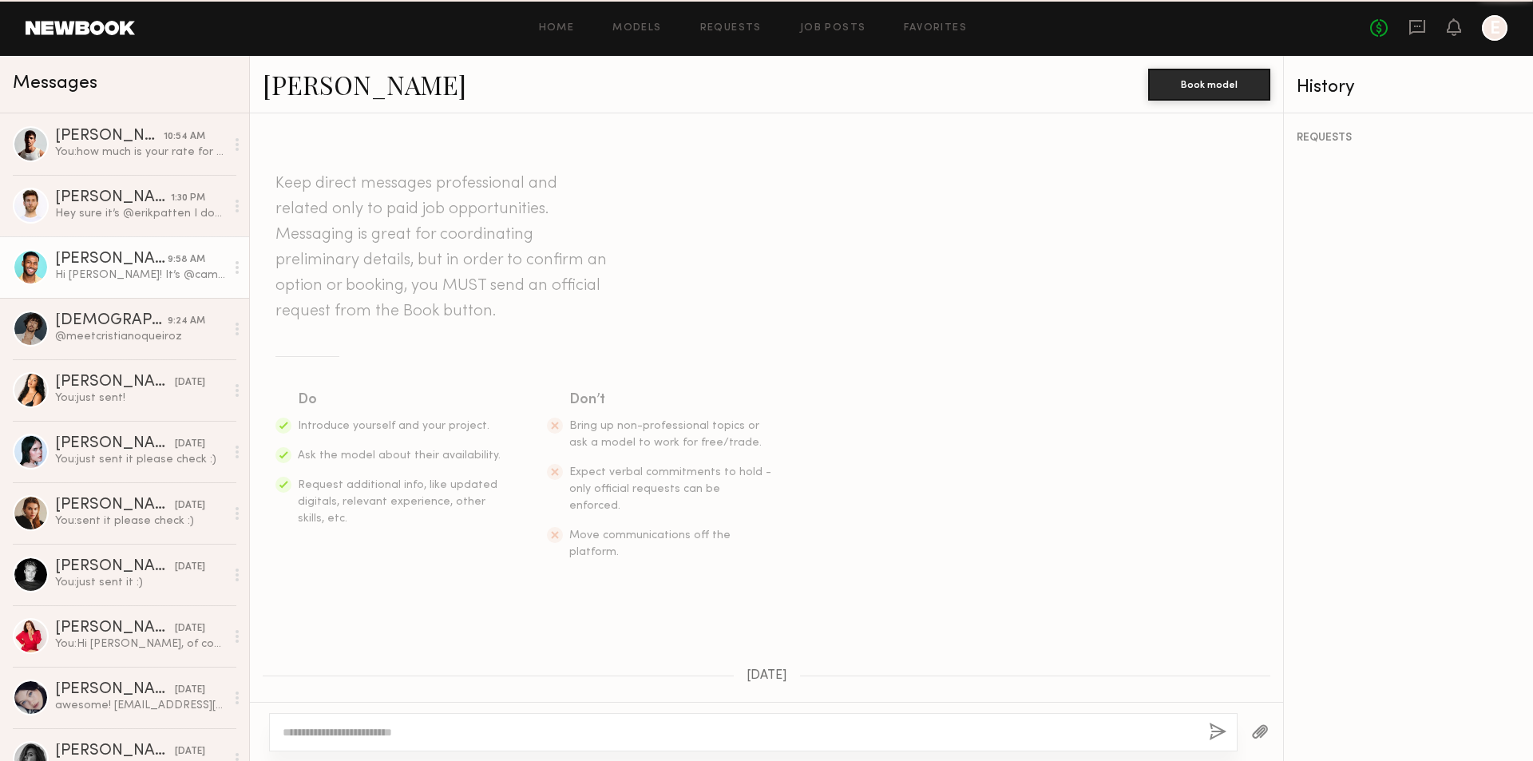
scroll to position [728, 0]
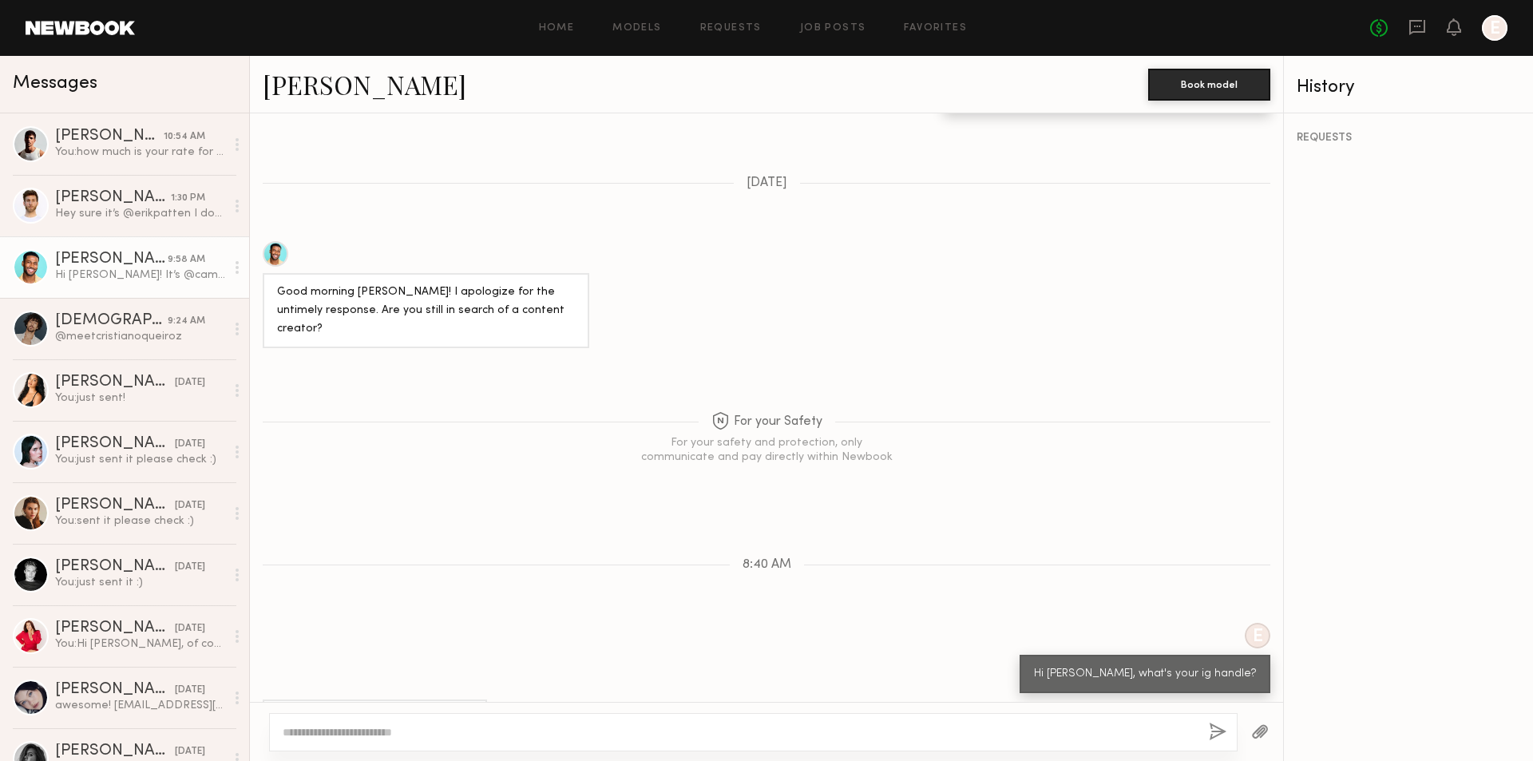
drag, startPoint x: 349, startPoint y: 669, endPoint x: 404, endPoint y: 676, distance: 55.6
click at [404, 710] on div "Hi [PERSON_NAME]! It’s @cam3kings" at bounding box center [375, 719] width 196 height 18
copy div "cam3kings"
